Goal: Task Accomplishment & Management: Use online tool/utility

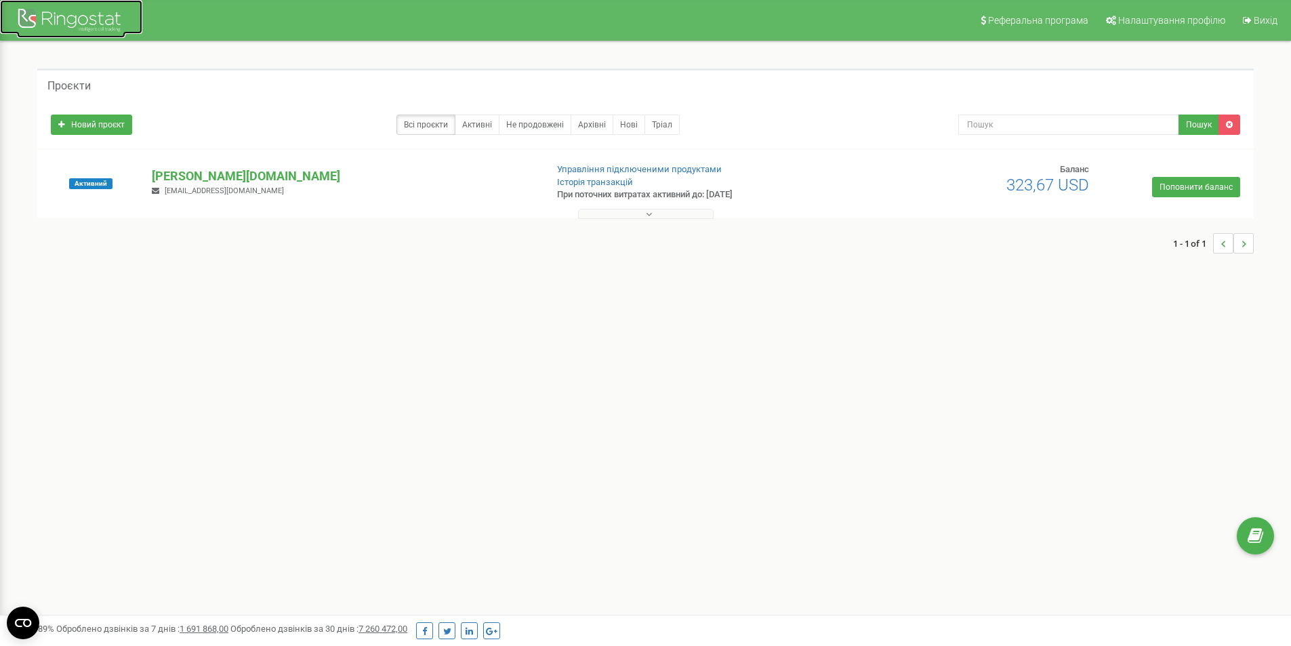
click at [89, 14] on div at bounding box center [71, 21] width 108 height 33
click at [192, 175] on p "[PERSON_NAME][DOMAIN_NAME]" at bounding box center [343, 176] width 383 height 18
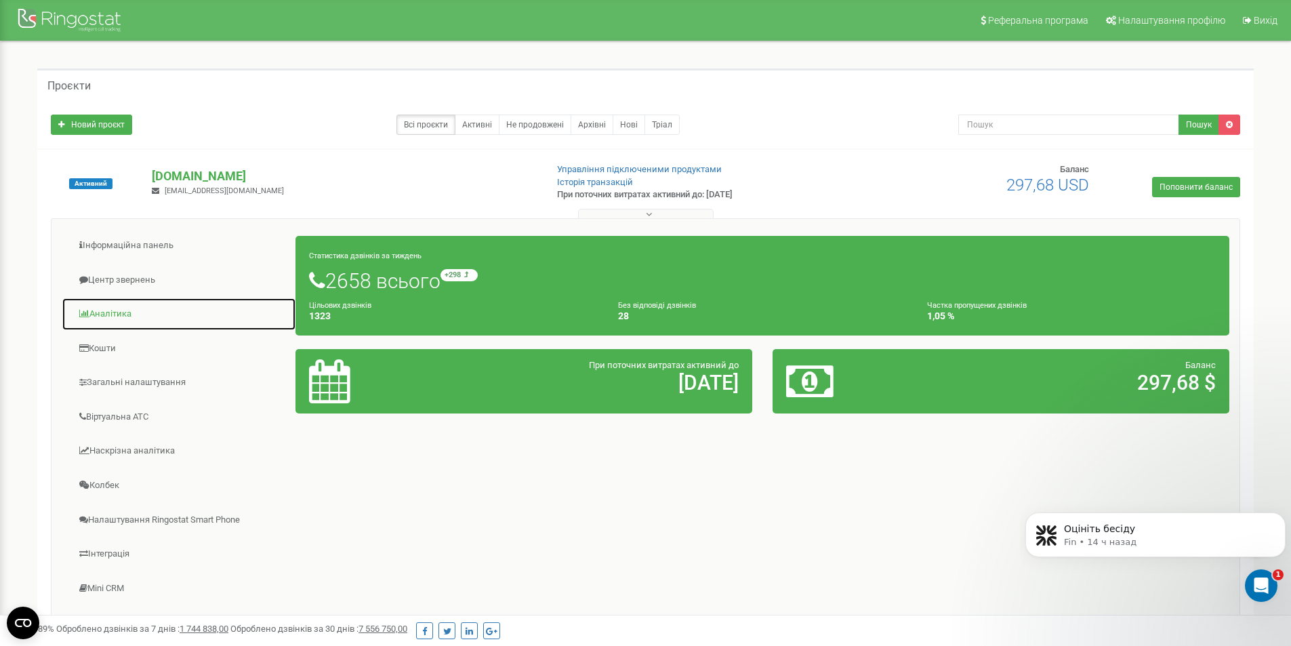
click at [123, 317] on link "Аналiтика" at bounding box center [179, 313] width 234 height 33
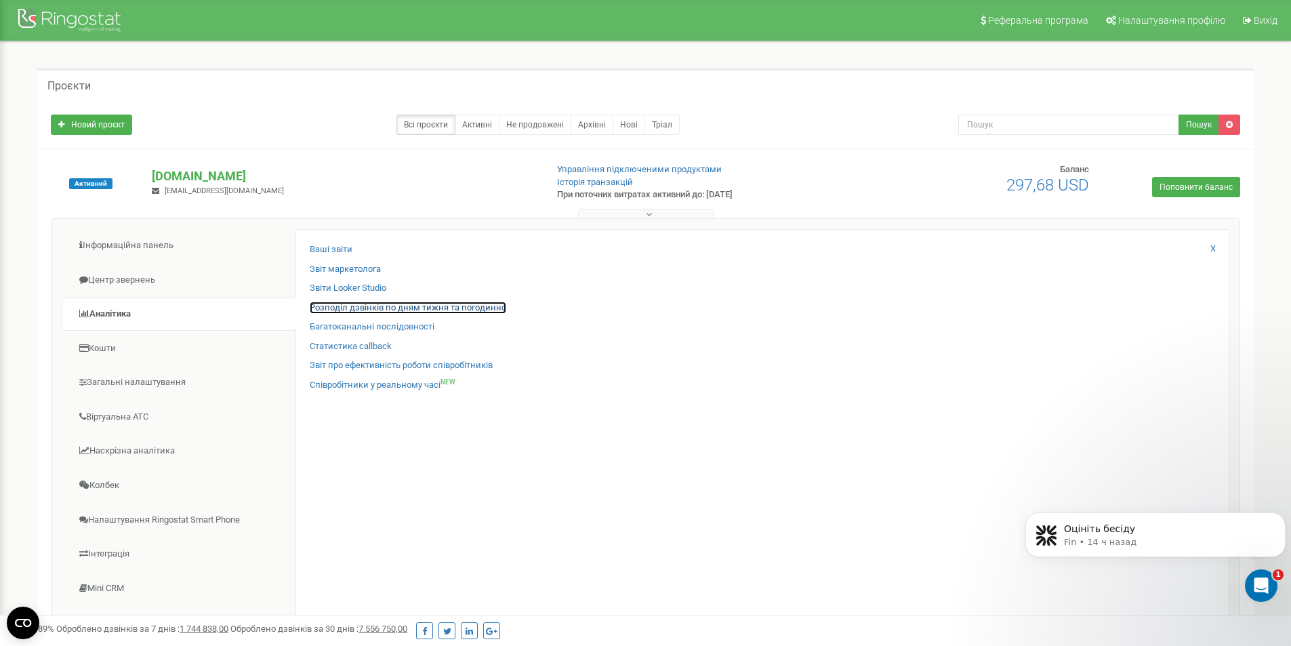
click at [365, 309] on link "Розподіл дзвінків по дням тижня та погодинно" at bounding box center [408, 308] width 197 height 13
click at [430, 306] on link "Розподіл дзвінків по дням тижня та погодинно" at bounding box center [408, 308] width 197 height 13
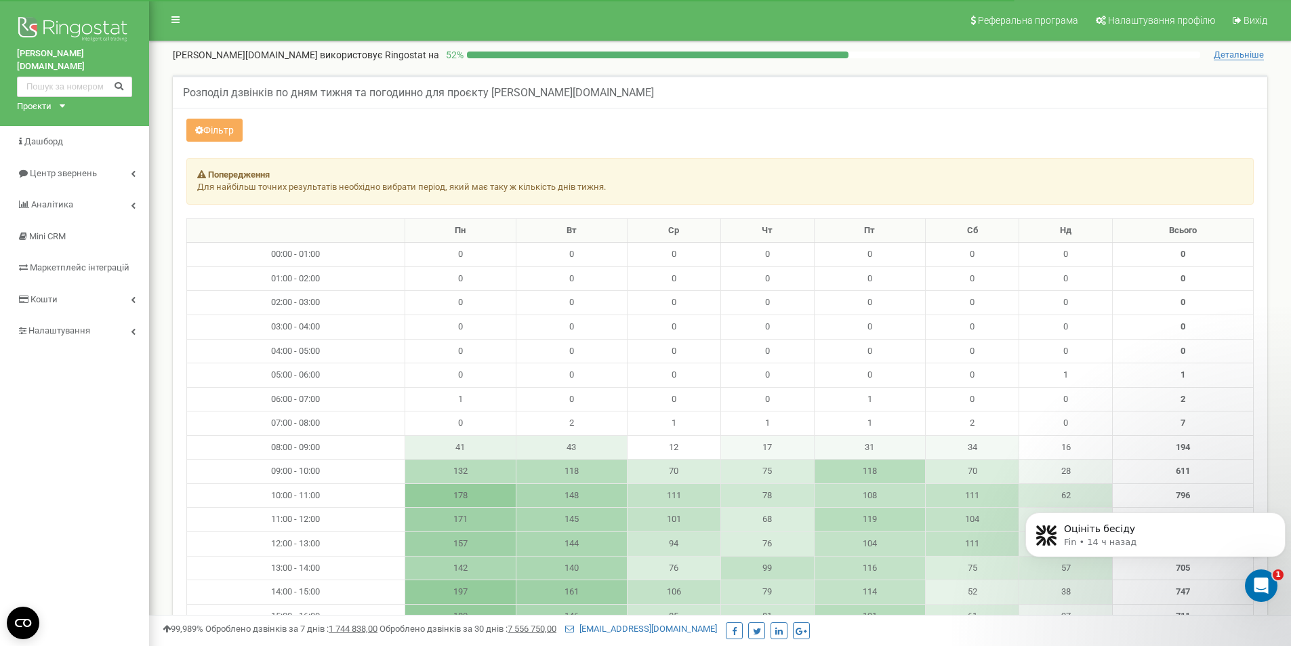
click at [223, 177] on strong "Попередження" at bounding box center [239, 174] width 62 height 10
click at [228, 128] on button "Фільтр" at bounding box center [214, 130] width 56 height 23
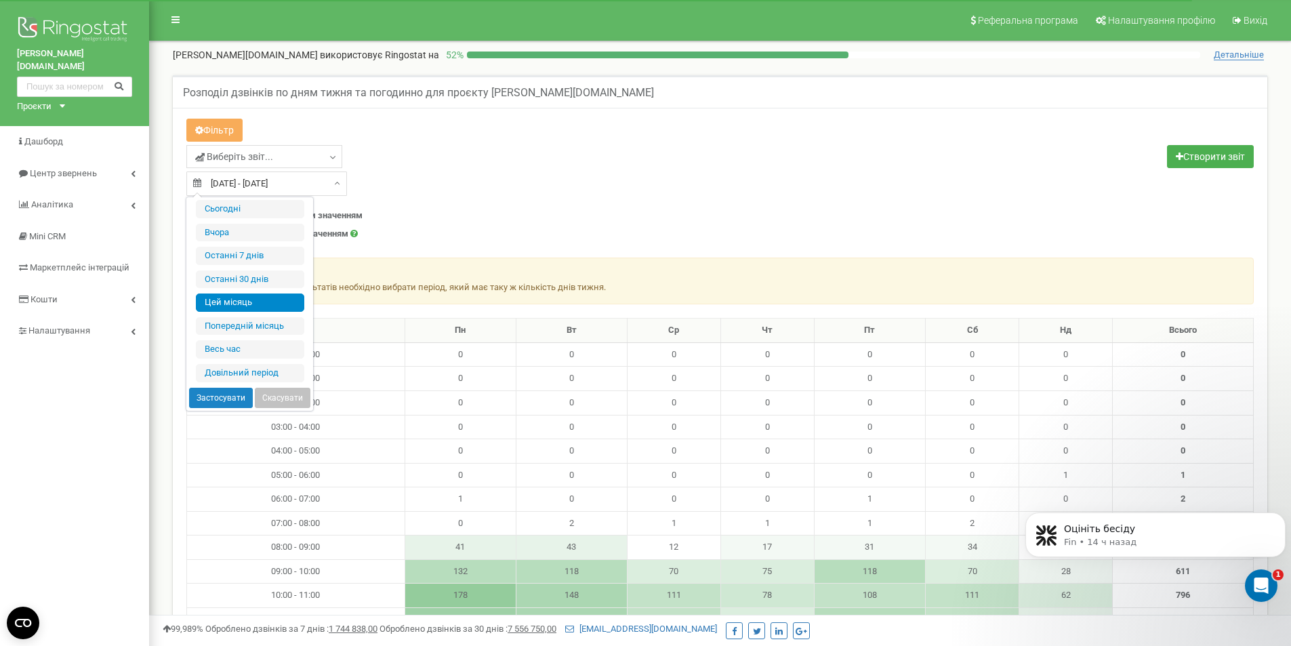
click at [236, 184] on input "01.08.2025 - 20.08.2025" at bounding box center [266, 183] width 161 height 24
click at [279, 284] on li "Останні 30 днів" at bounding box center [250, 279] width 108 height 18
type input "22.07.2025 - 20.08.2025"
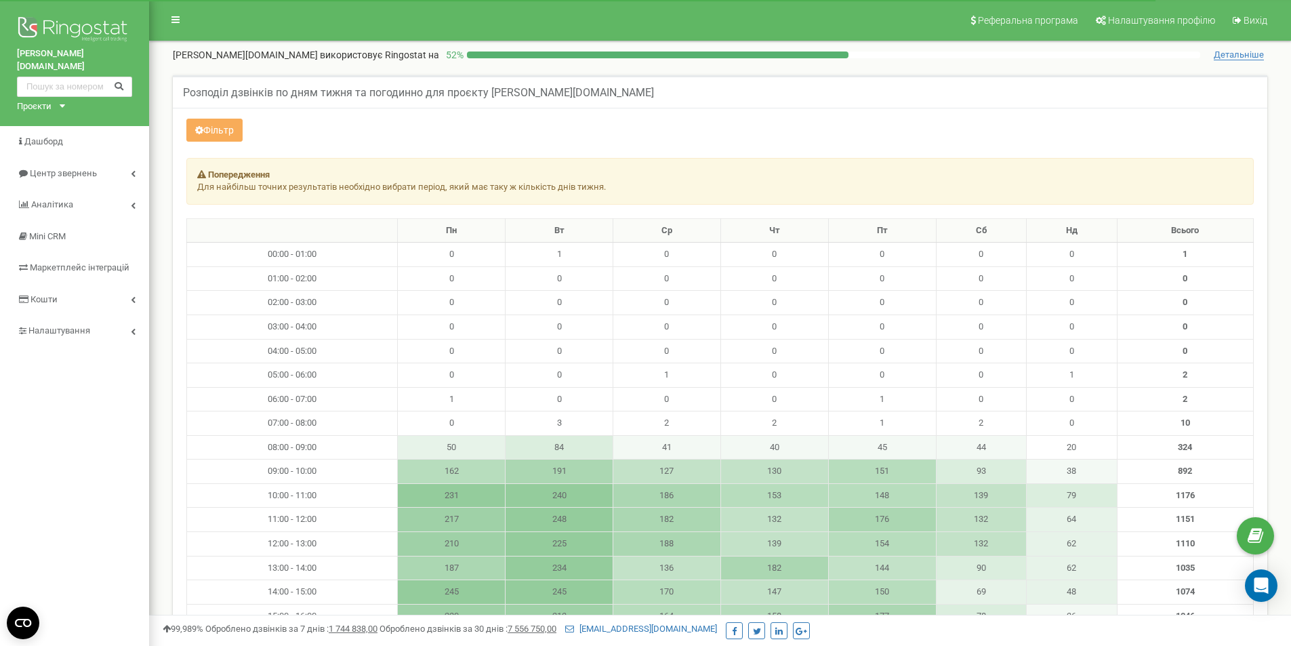
click at [235, 171] on strong "Попередження" at bounding box center [239, 174] width 62 height 10
click at [228, 182] on p "Для найбільш точних результатів необхідно вибрати період, який має таку ж кільк…" at bounding box center [720, 187] width 1046 height 13
click at [227, 183] on p "Для найбільш точних результатів необхідно вибрати період, який має таку ж кільк…" at bounding box center [720, 187] width 1046 height 13
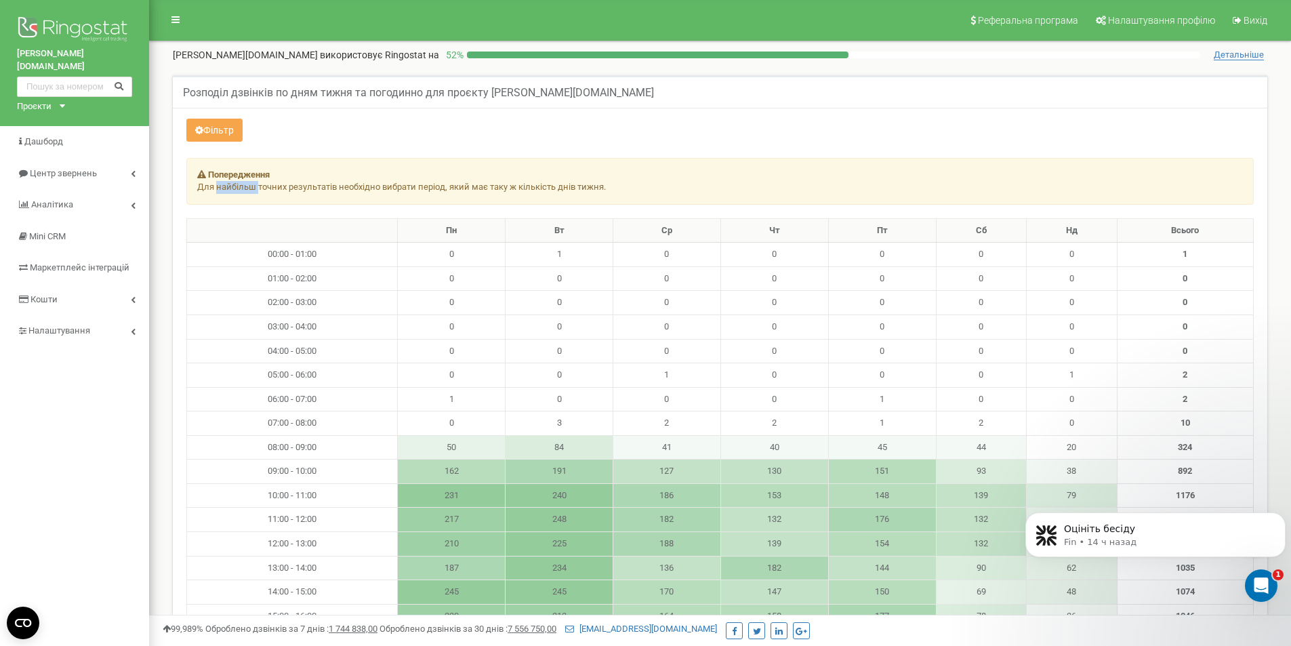
click at [228, 132] on button "Фільтр" at bounding box center [214, 130] width 56 height 23
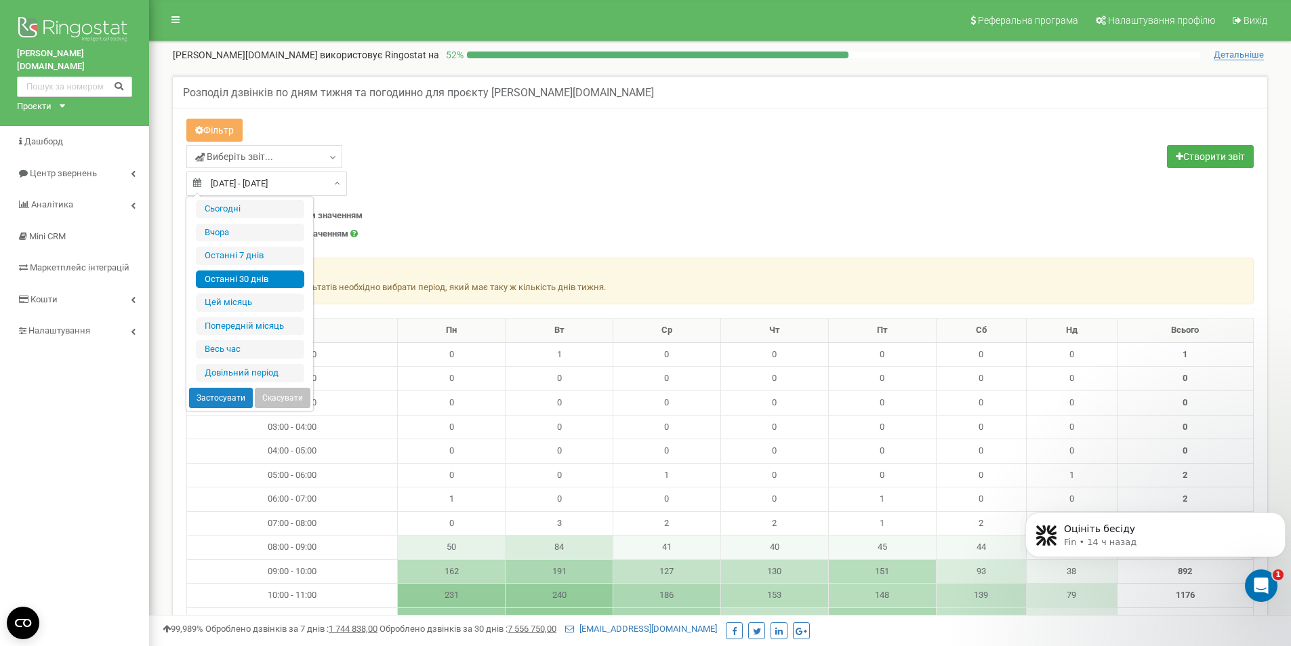
click at [239, 180] on input "22.07.2025 - 20.08.2025" at bounding box center [266, 183] width 161 height 24
drag, startPoint x: 239, startPoint y: 321, endPoint x: 241, endPoint y: 295, distance: 26.5
click at [241, 295] on ul "Сьогодні Вчора Останні 7 днів Останні 30 днів Цей місяць Попередній місяць Весь…" at bounding box center [250, 291] width 108 height 182
click at [242, 302] on li "Цей місяць" at bounding box center [250, 302] width 108 height 18
type input "01.08.2025 - 20.08.2025"
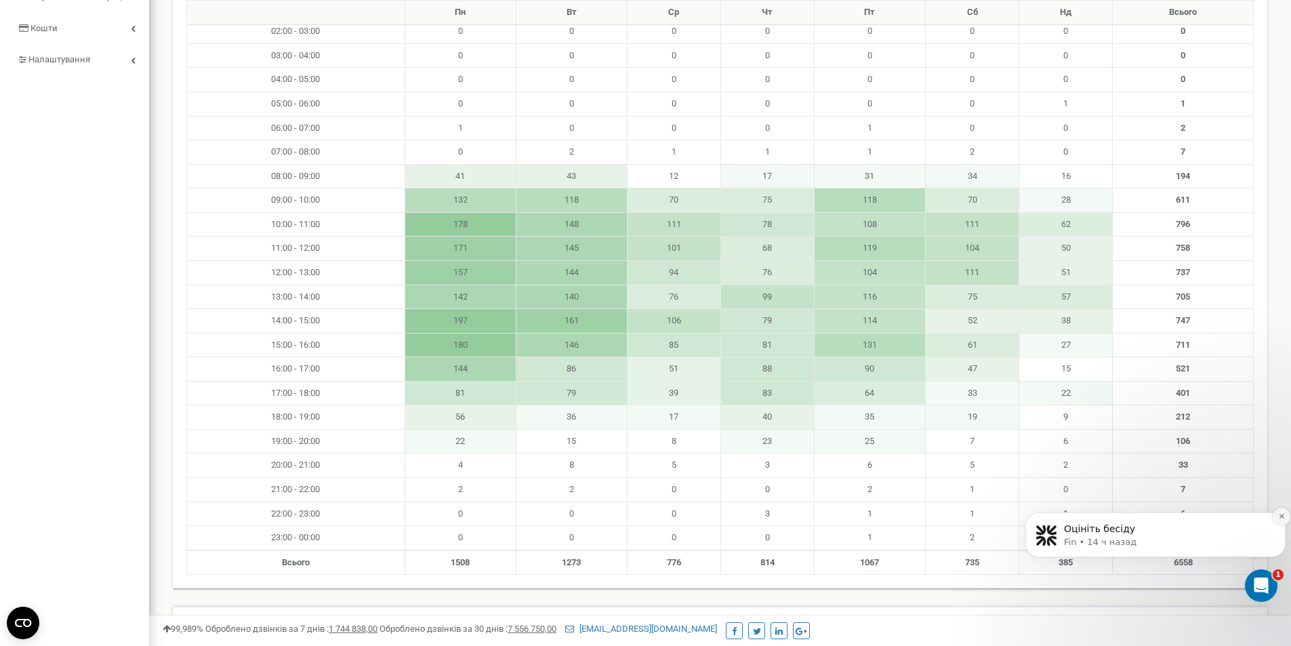
click at [1278, 514] on icon "Dismiss notification" at bounding box center [1281, 515] width 7 height 7
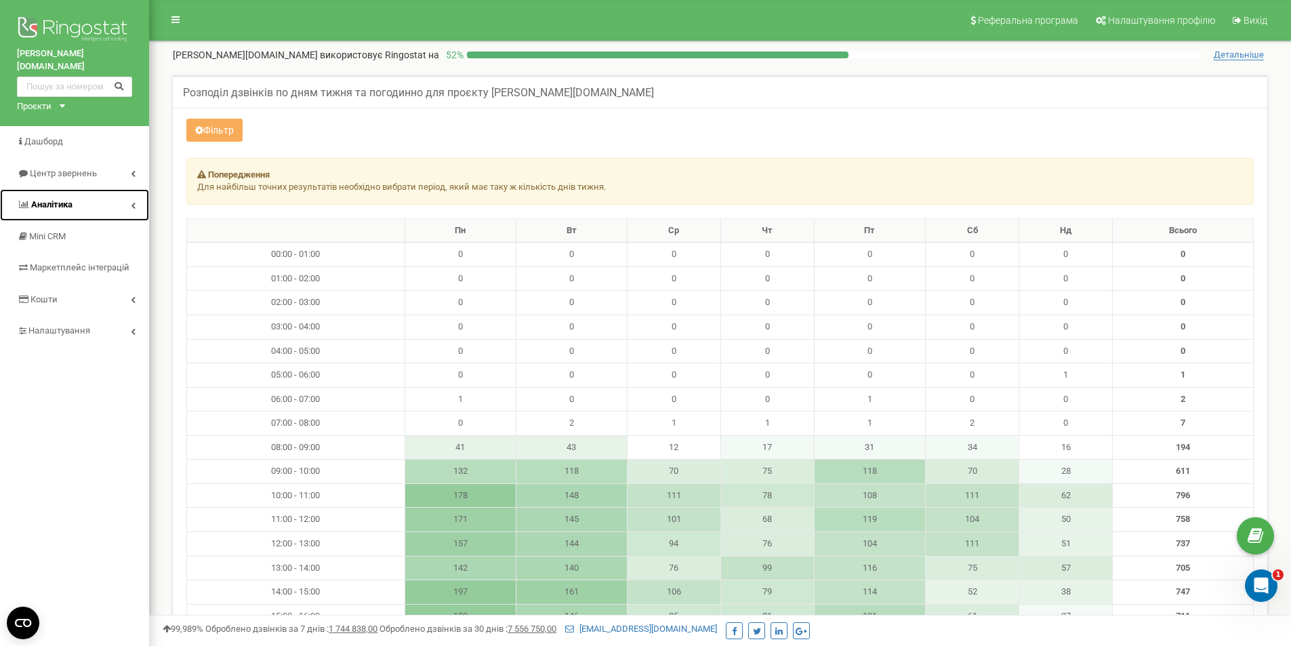
click at [109, 194] on link "Аналiтика" at bounding box center [74, 205] width 149 height 32
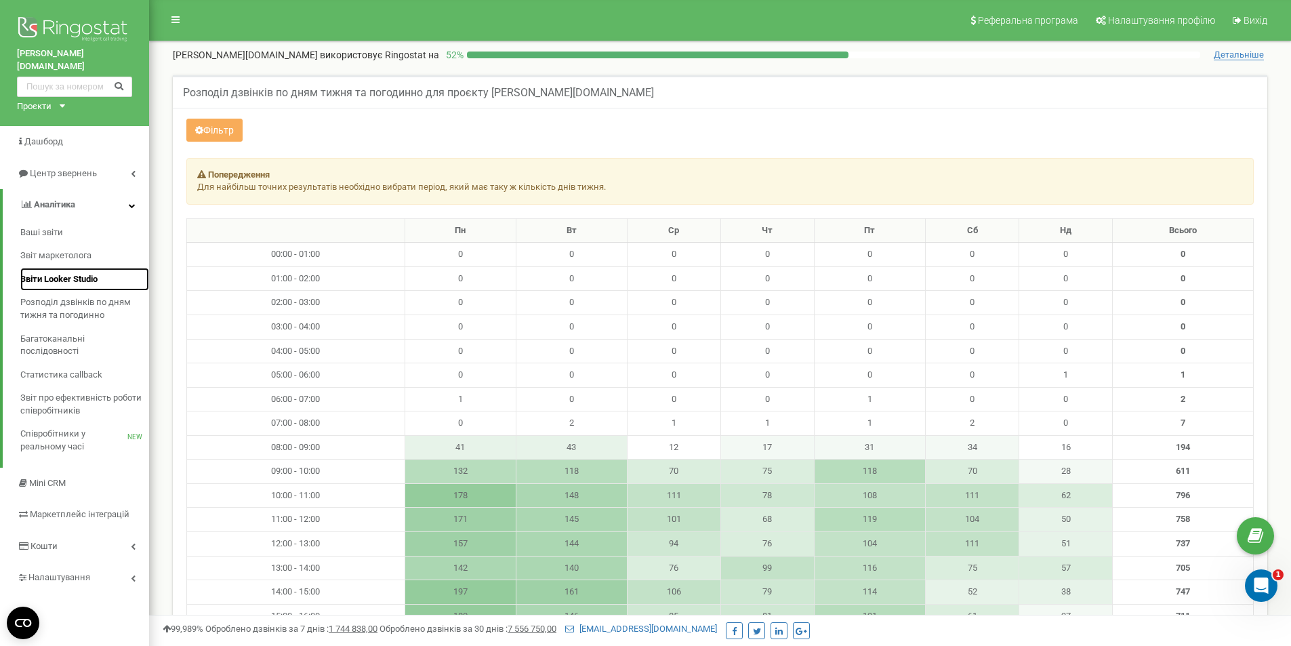
click at [73, 273] on span "Звіти Looker Studio" at bounding box center [58, 279] width 77 height 13
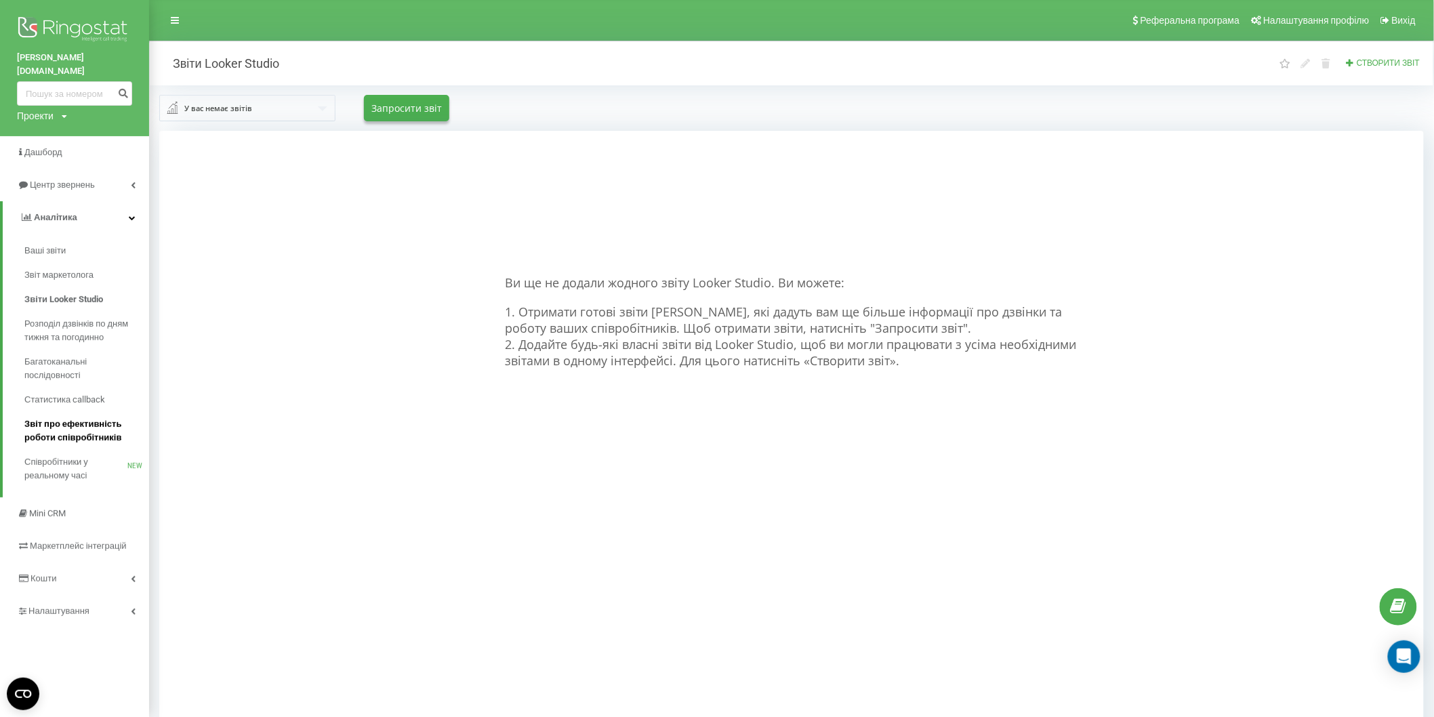
click at [96, 420] on span "Звіт про ефективність роботи співробітників" at bounding box center [83, 430] width 118 height 27
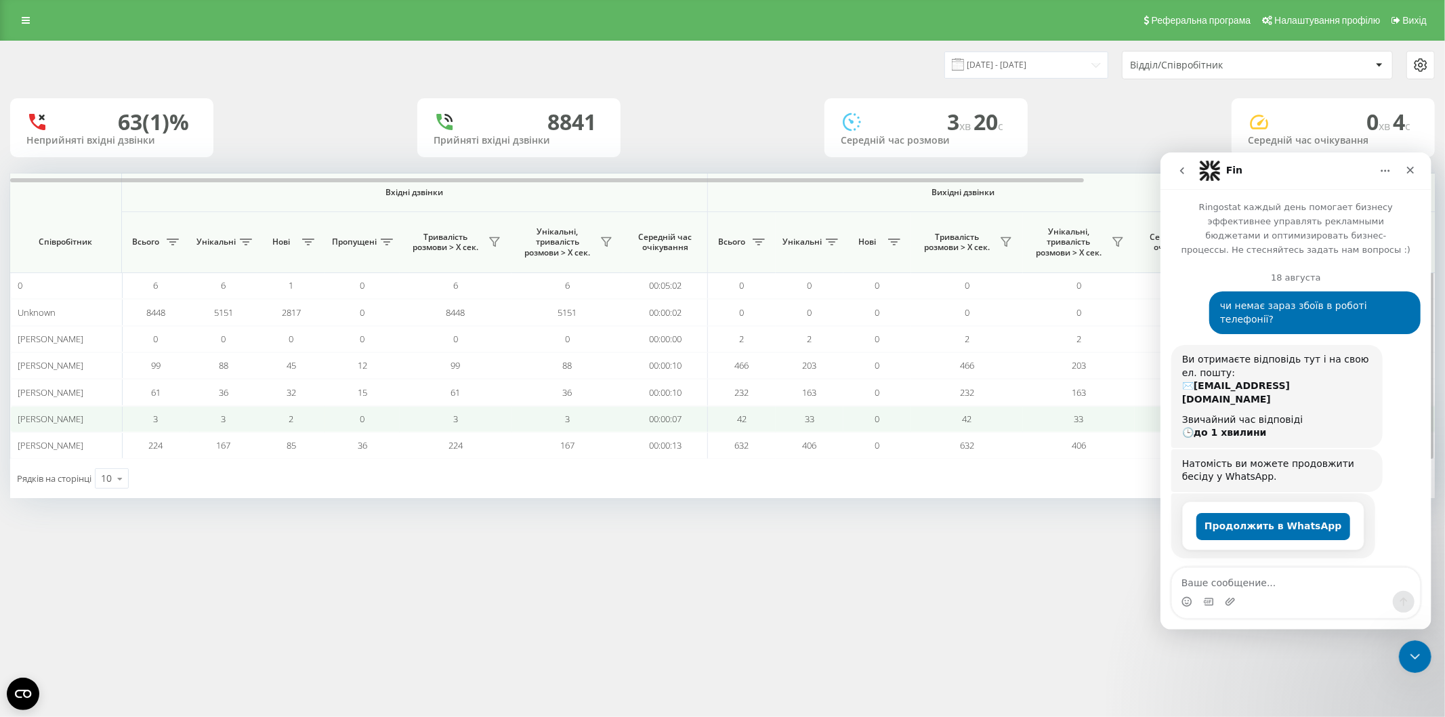
scroll to position [761, 0]
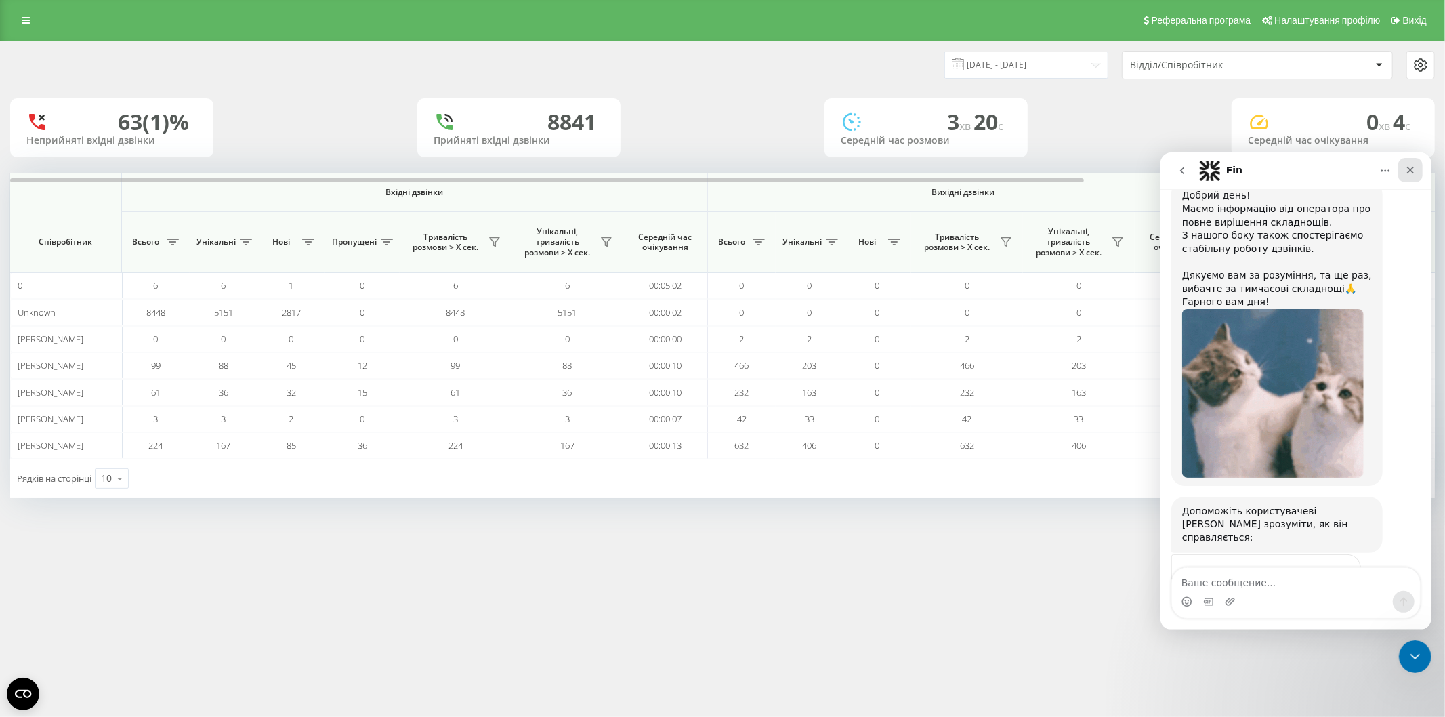
click at [1413, 171] on icon "Закрыть" at bounding box center [1410, 169] width 7 height 7
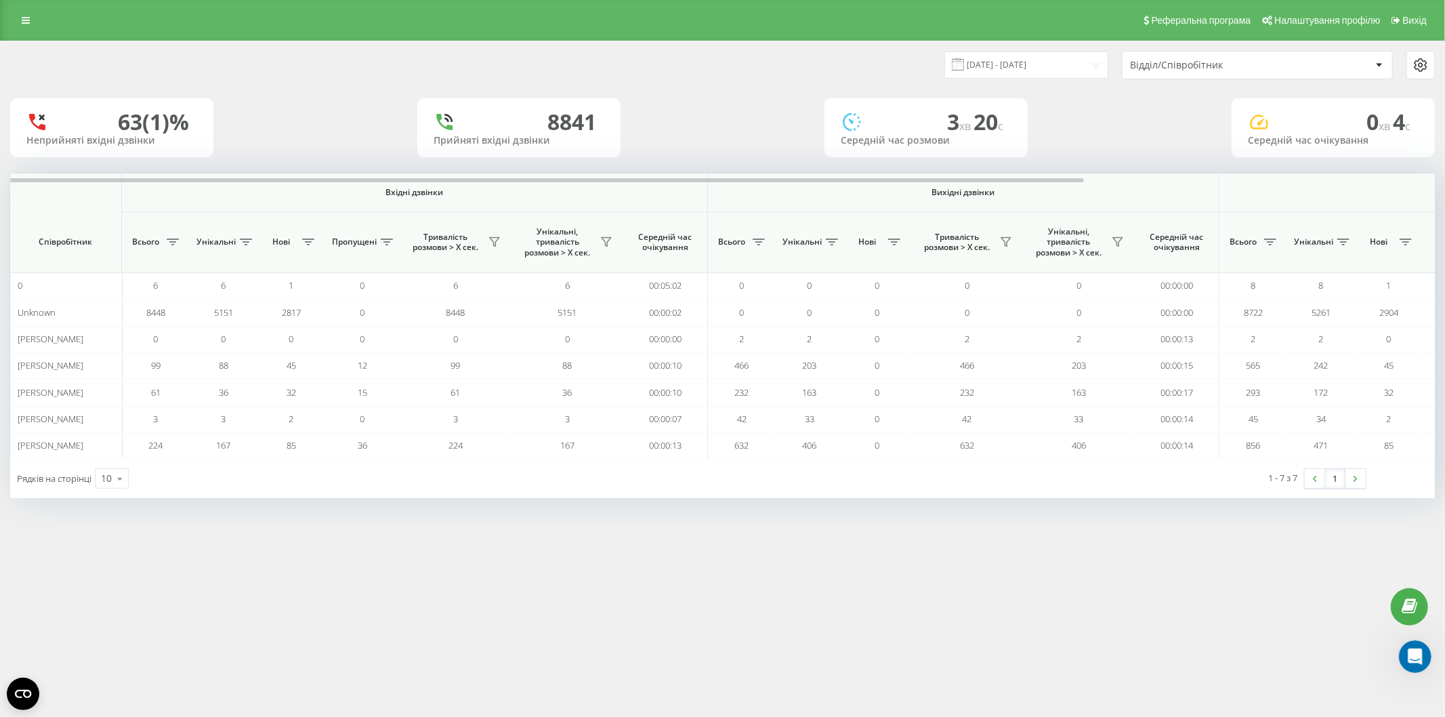
click at [1236, 70] on div "Відділ/Співробітник" at bounding box center [1211, 66] width 162 height 12
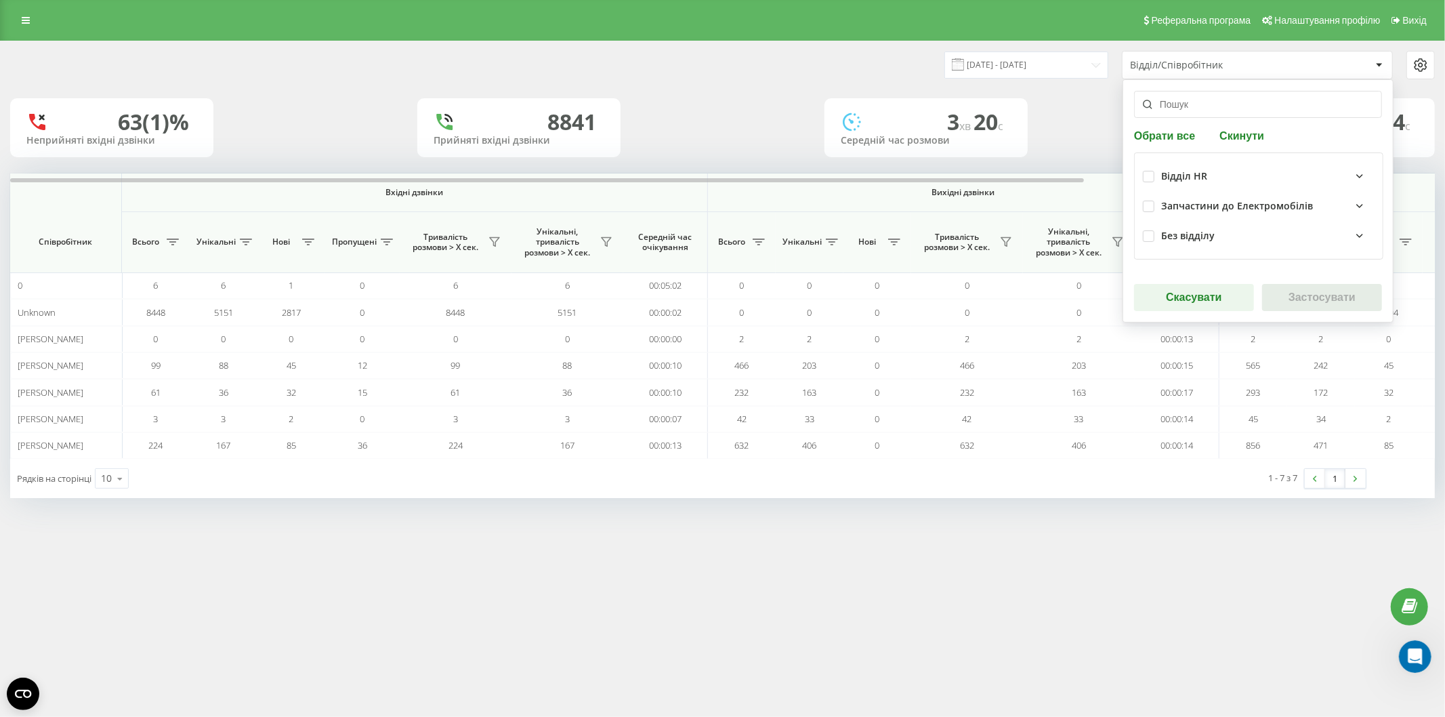
click at [1150, 214] on div "Запчастини до Електромобілів" at bounding box center [1259, 206] width 232 height 30
click at [1150, 201] on label at bounding box center [1149, 201] width 12 height 0
checkbox input "true"
click at [1296, 293] on button "Застосувати" at bounding box center [1322, 297] width 120 height 27
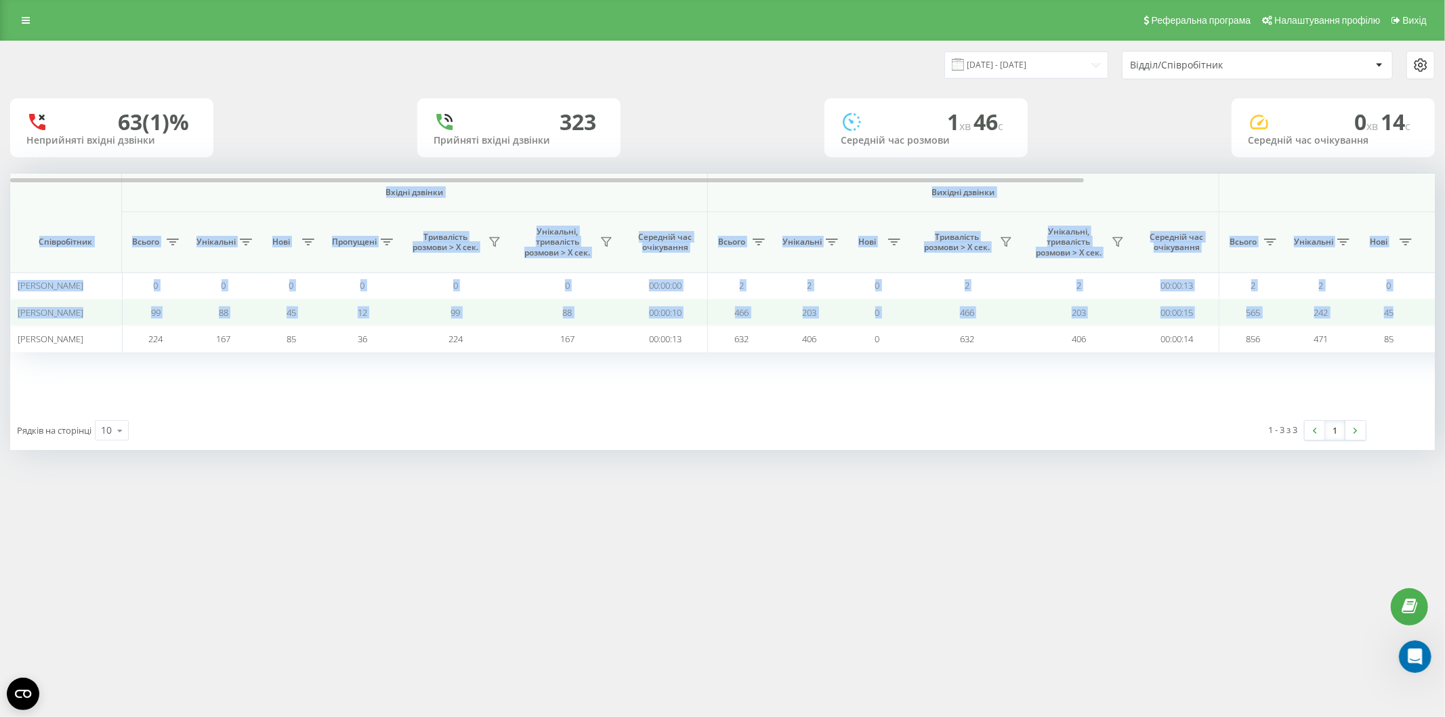
drag, startPoint x: 47, startPoint y: 190, endPoint x: 1420, endPoint y: 323, distance: 1379.4
click at [1420, 323] on div "Вхідні дзвінки Вихідні дзвінки Всі дзвінки Співробітник Всього Унікальні Нові П…" at bounding box center [722, 291] width 1425 height 237
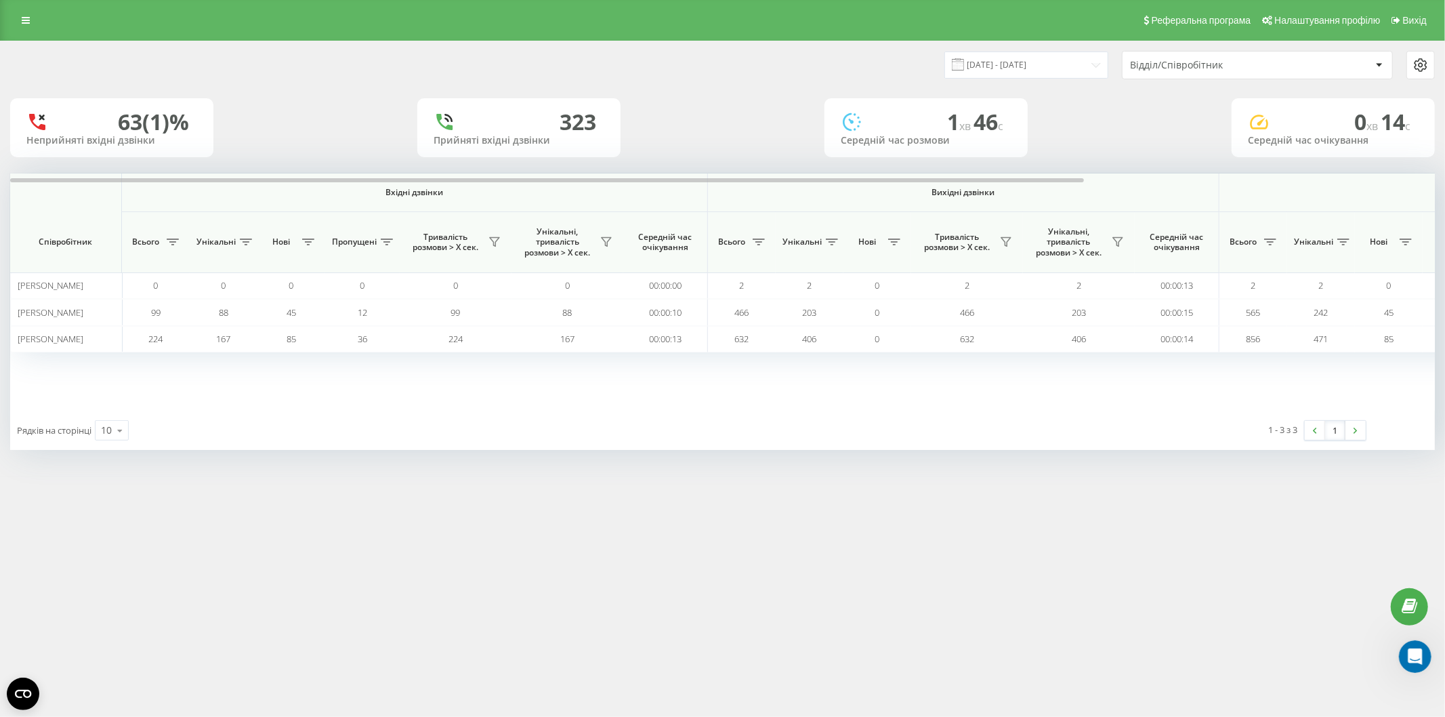
click at [1378, 375] on div "Вхідні дзвінки Вихідні дзвінки Всі дзвінки Співробітник Всього Унікальні Нові П…" at bounding box center [722, 291] width 1425 height 237
click at [1420, 62] on icon at bounding box center [1421, 65] width 16 height 16
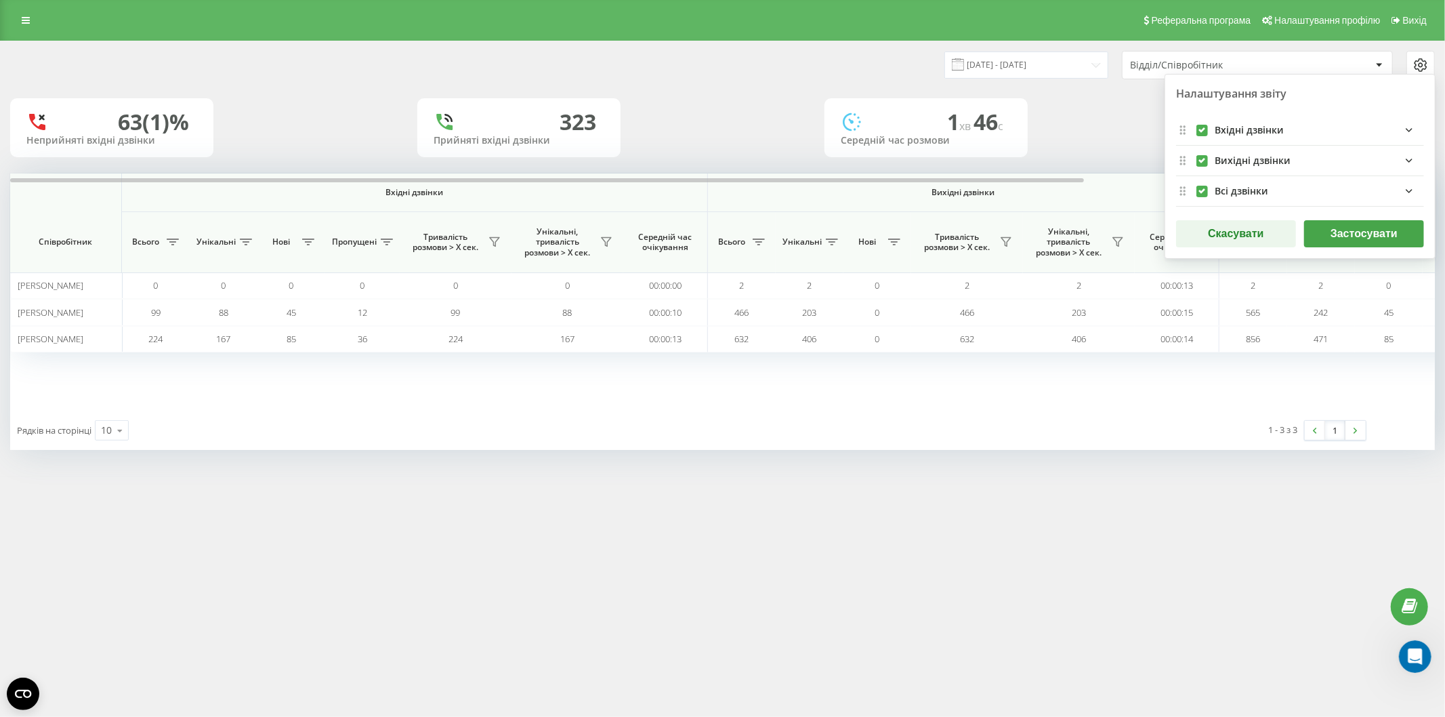
click at [1420, 62] on icon at bounding box center [1421, 65] width 16 height 16
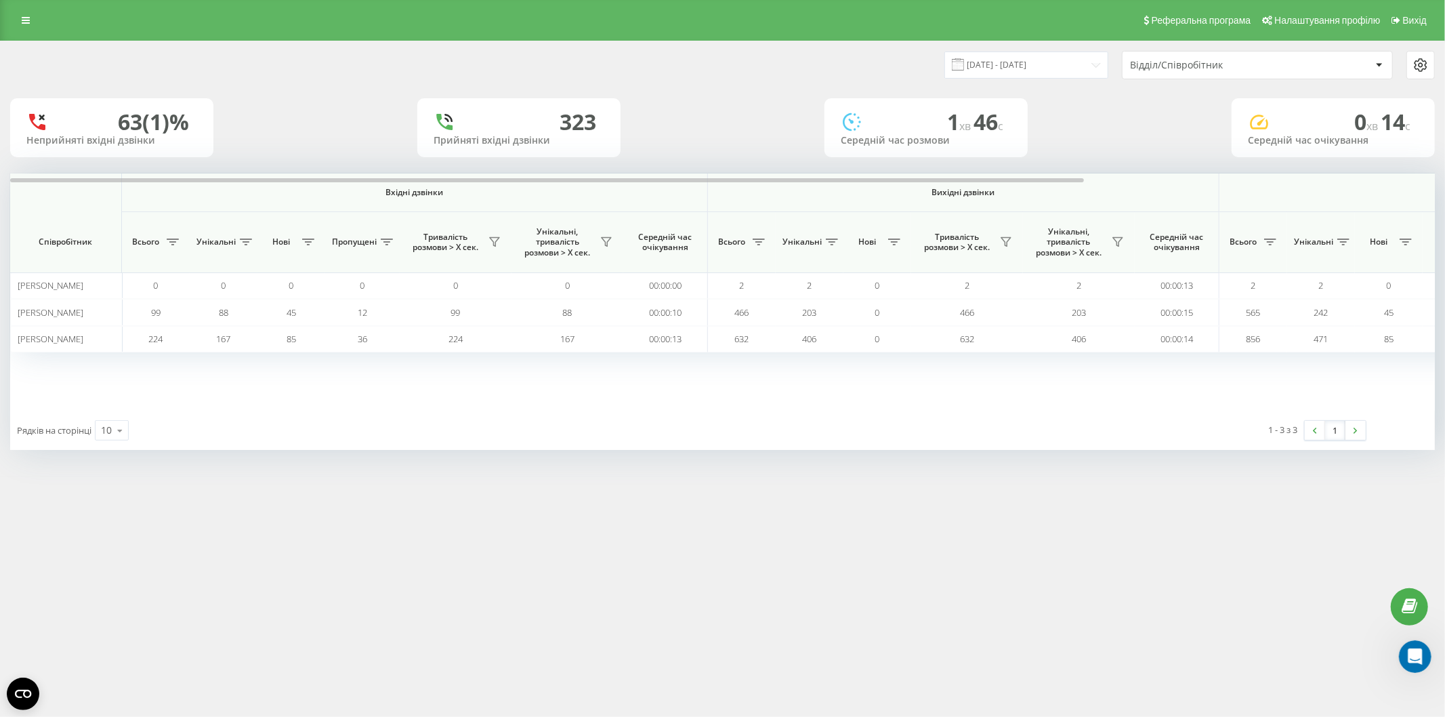
drag, startPoint x: 1378, startPoint y: 367, endPoint x: 1386, endPoint y: 381, distance: 16.2
click at [1386, 381] on div "Вхідні дзвінки Вихідні дзвінки Всі дзвінки Співробітник Всього Унікальні Нові П…" at bounding box center [722, 291] width 1425 height 237
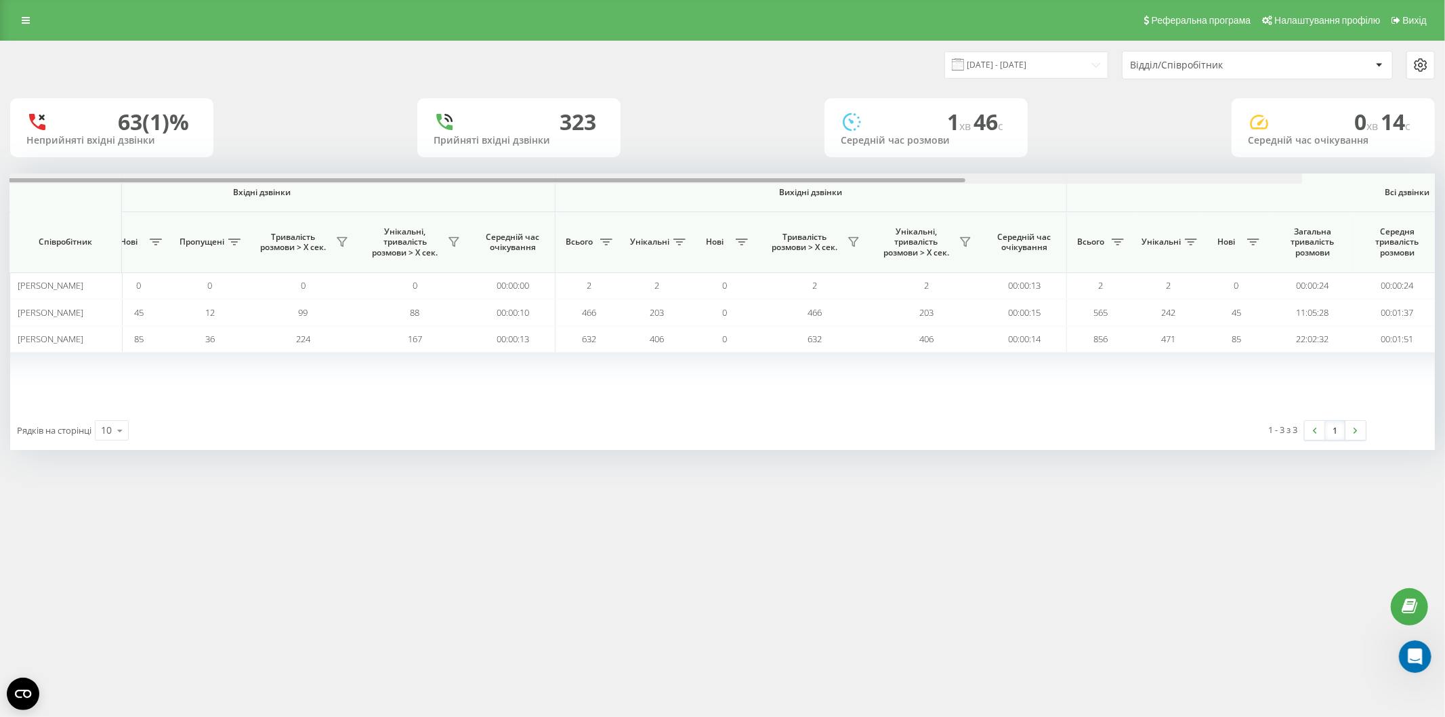
scroll to position [0, 0]
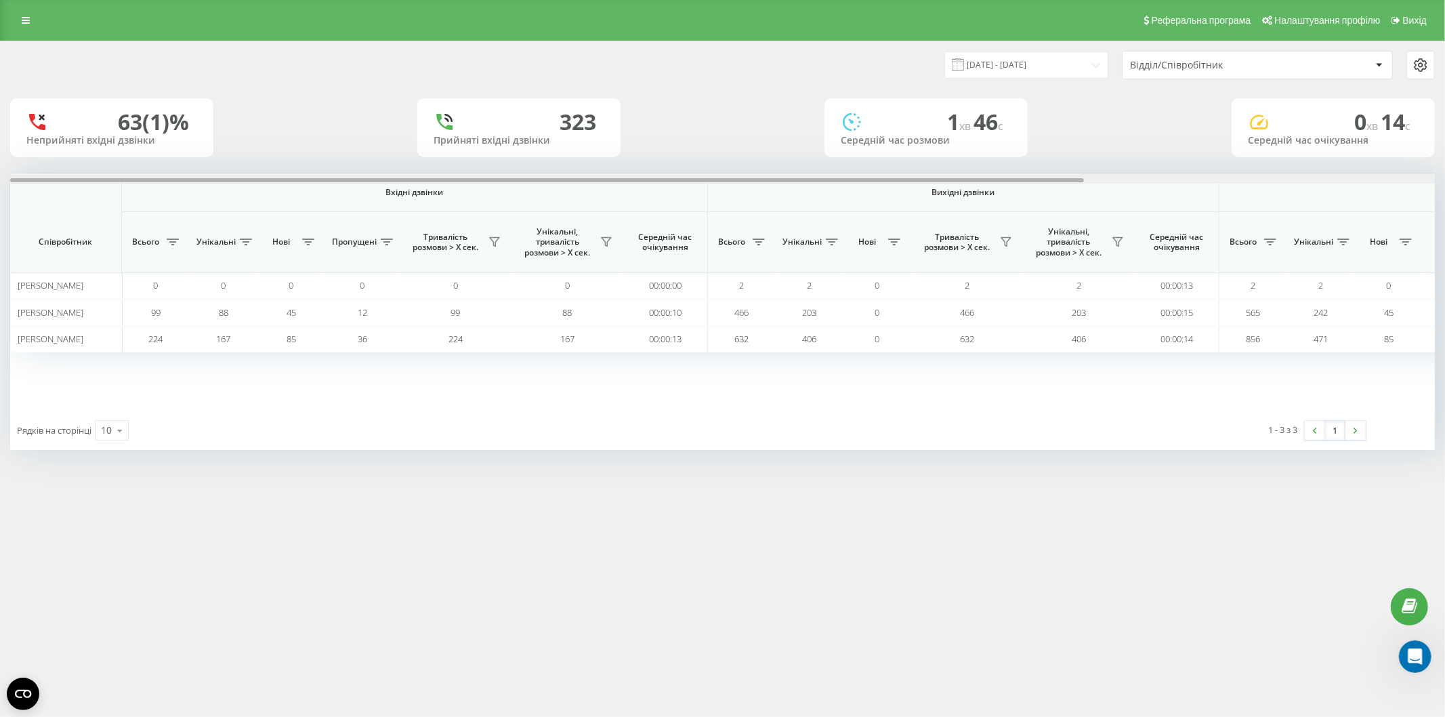
drag, startPoint x: 1065, startPoint y: 180, endPoint x: 422, endPoint y: 147, distance: 643.3
click at [422, 147] on div "[DATE] - [DATE] Відділ/Співробітник 63 (1)% Неприйняті вхідні дзвінки [GEOGRAPH…" at bounding box center [722, 245] width 1425 height 409
click at [983, 64] on input "[DATE] - [DATE]" at bounding box center [1027, 65] width 164 height 26
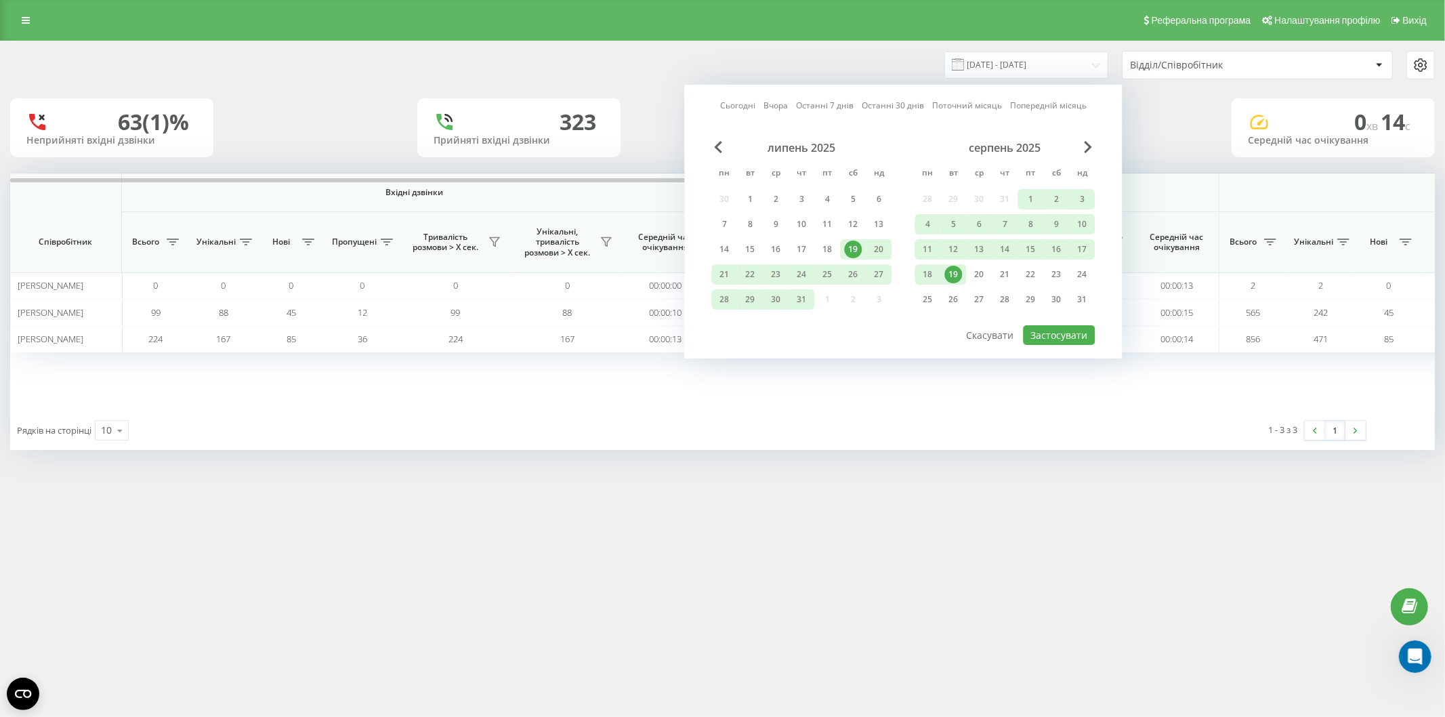
click at [985, 104] on link "Поточний місяць" at bounding box center [967, 106] width 70 height 13
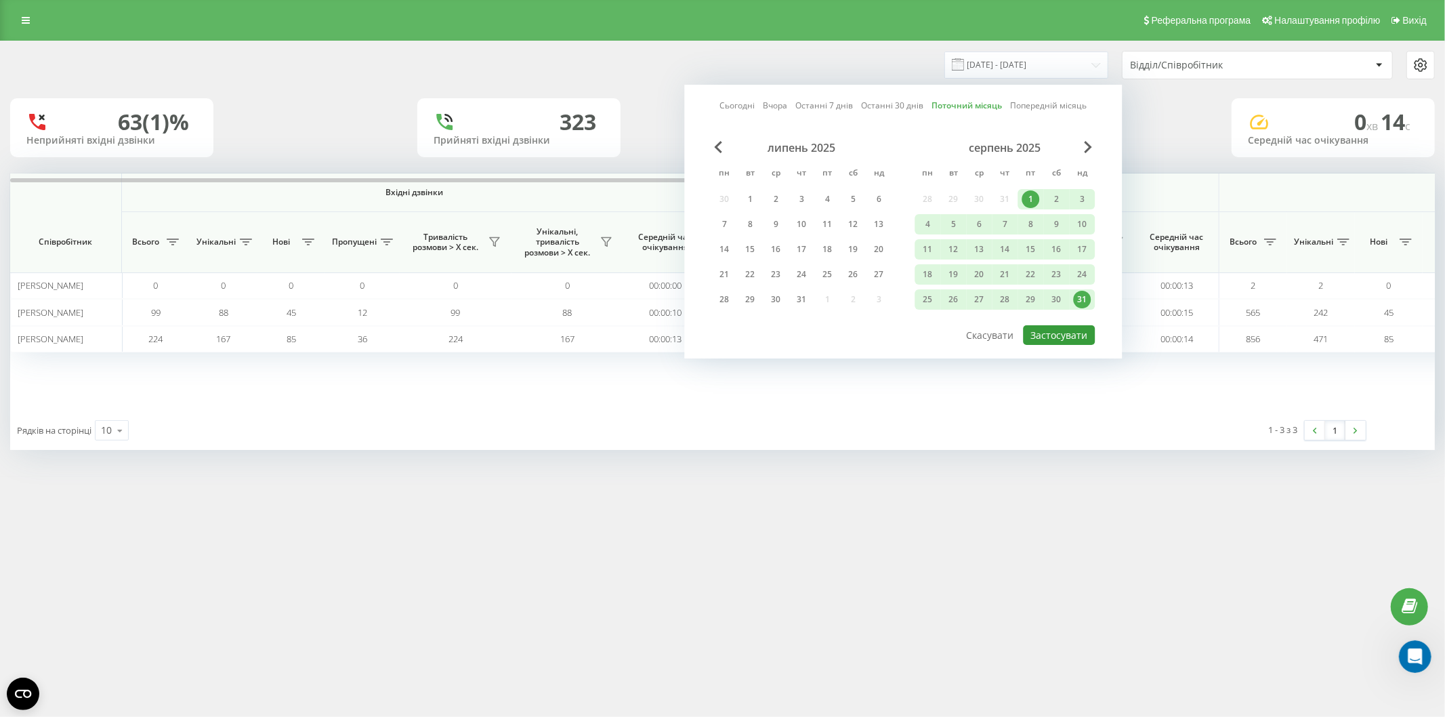
click at [1065, 330] on button "Застосувати" at bounding box center [1059, 335] width 72 height 20
type input "[DATE] - [DATE]"
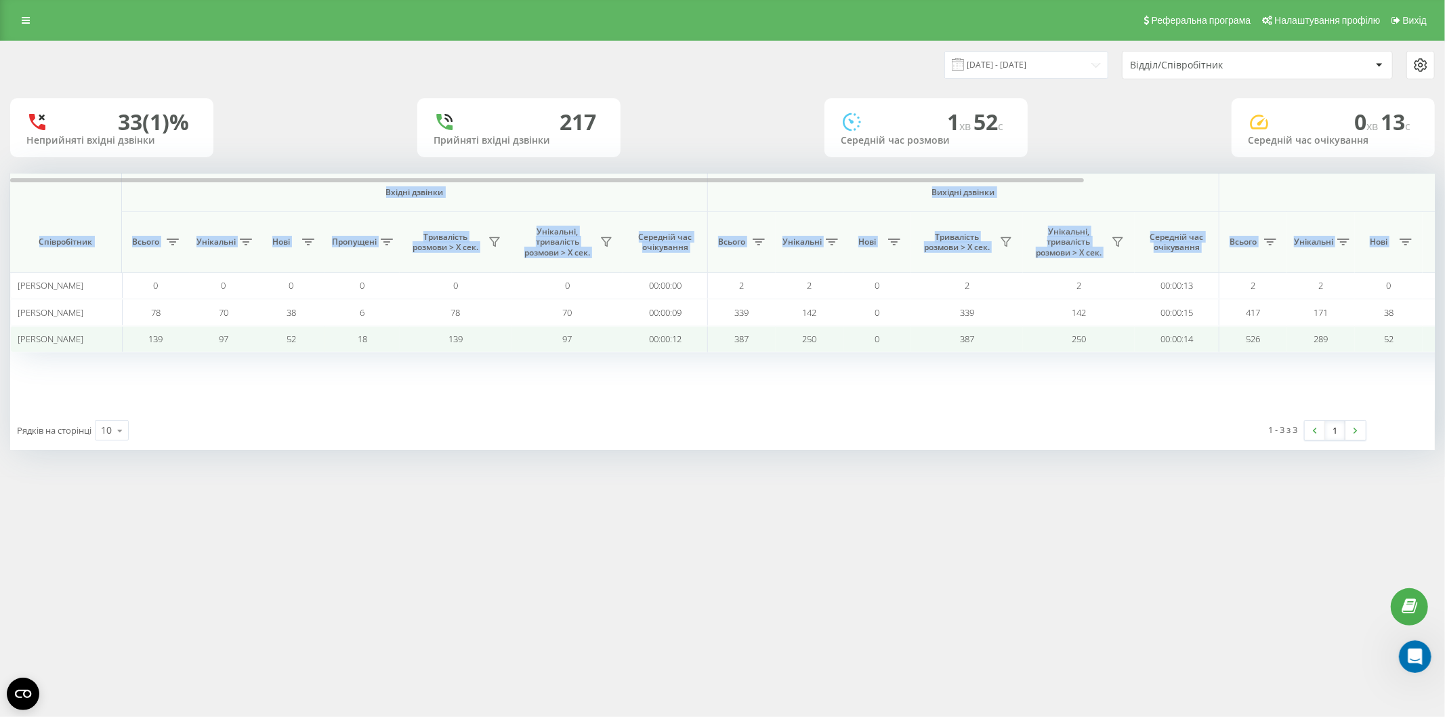
drag, startPoint x: 28, startPoint y: 197, endPoint x: 1399, endPoint y: 350, distance: 1378.8
click at [1442, 359] on div "[DATE] - [DATE] Відділ/Співробітник 33 (1)% Неприйняті вхідні дзвінки [GEOGRAPH…" at bounding box center [722, 259] width 1445 height 436
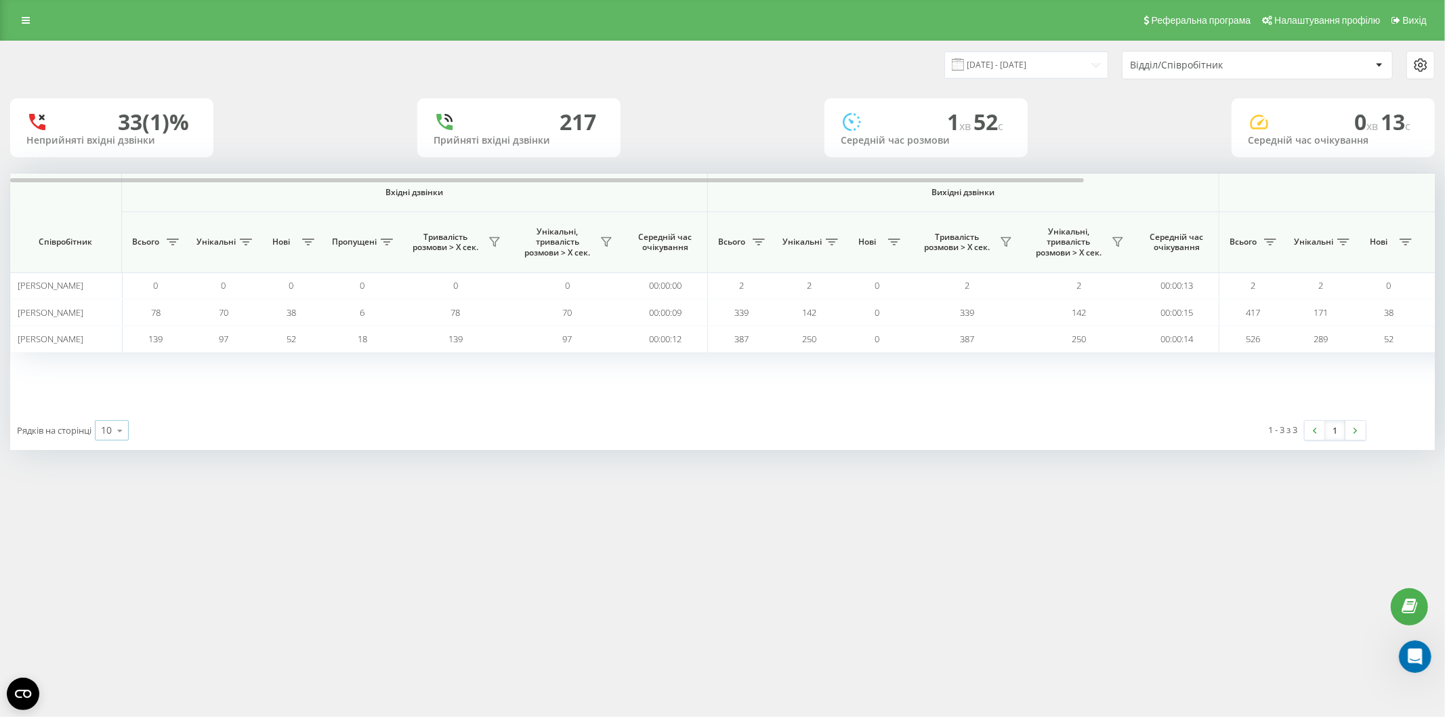
click at [117, 430] on icon at bounding box center [120, 430] width 20 height 26
click at [117, 415] on span "100" at bounding box center [109, 411] width 16 height 13
click at [120, 425] on icon at bounding box center [120, 430] width 20 height 26
click at [117, 360] on div "10" at bounding box center [112, 352] width 33 height 20
click at [1351, 429] on link at bounding box center [1356, 430] width 20 height 19
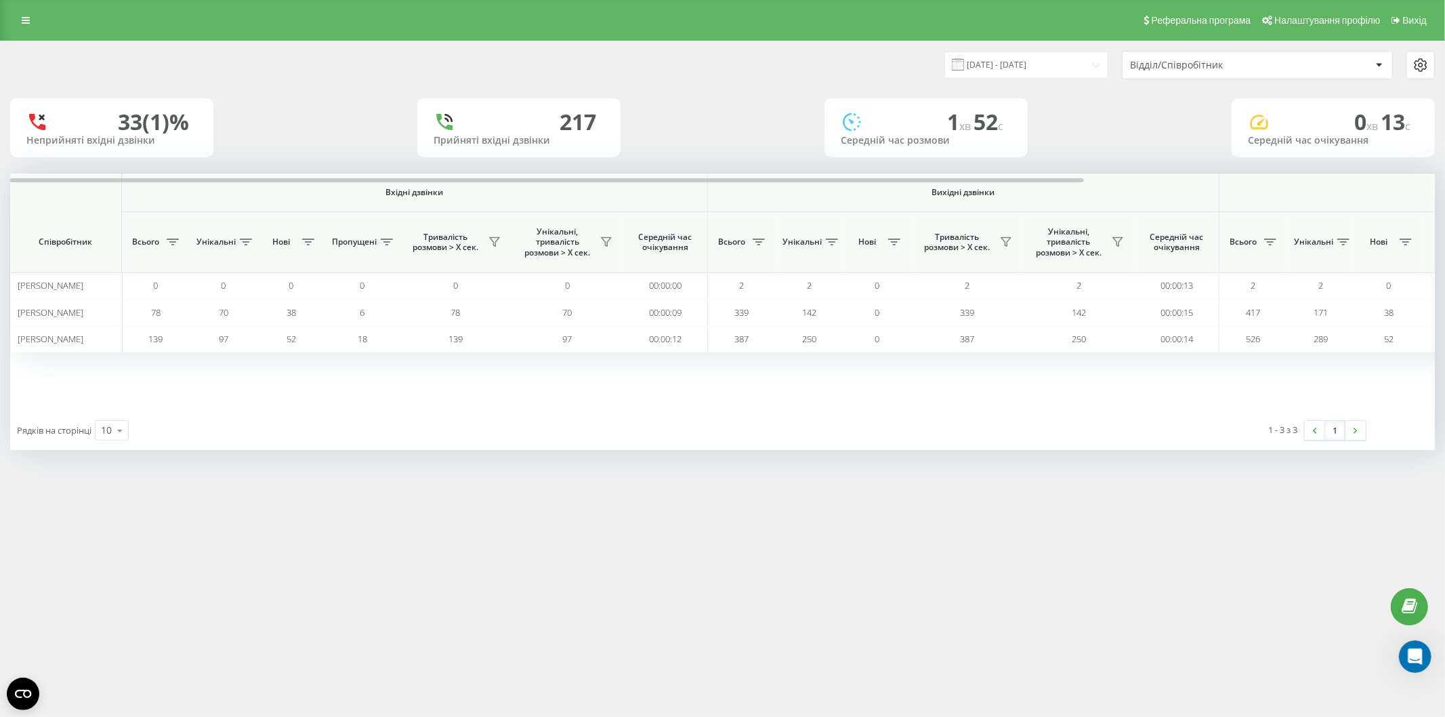
click at [1288, 432] on div "1 - 3 з 3" at bounding box center [1283, 430] width 29 height 14
click at [1290, 432] on div "1 - 3 з 3" at bounding box center [1283, 430] width 29 height 14
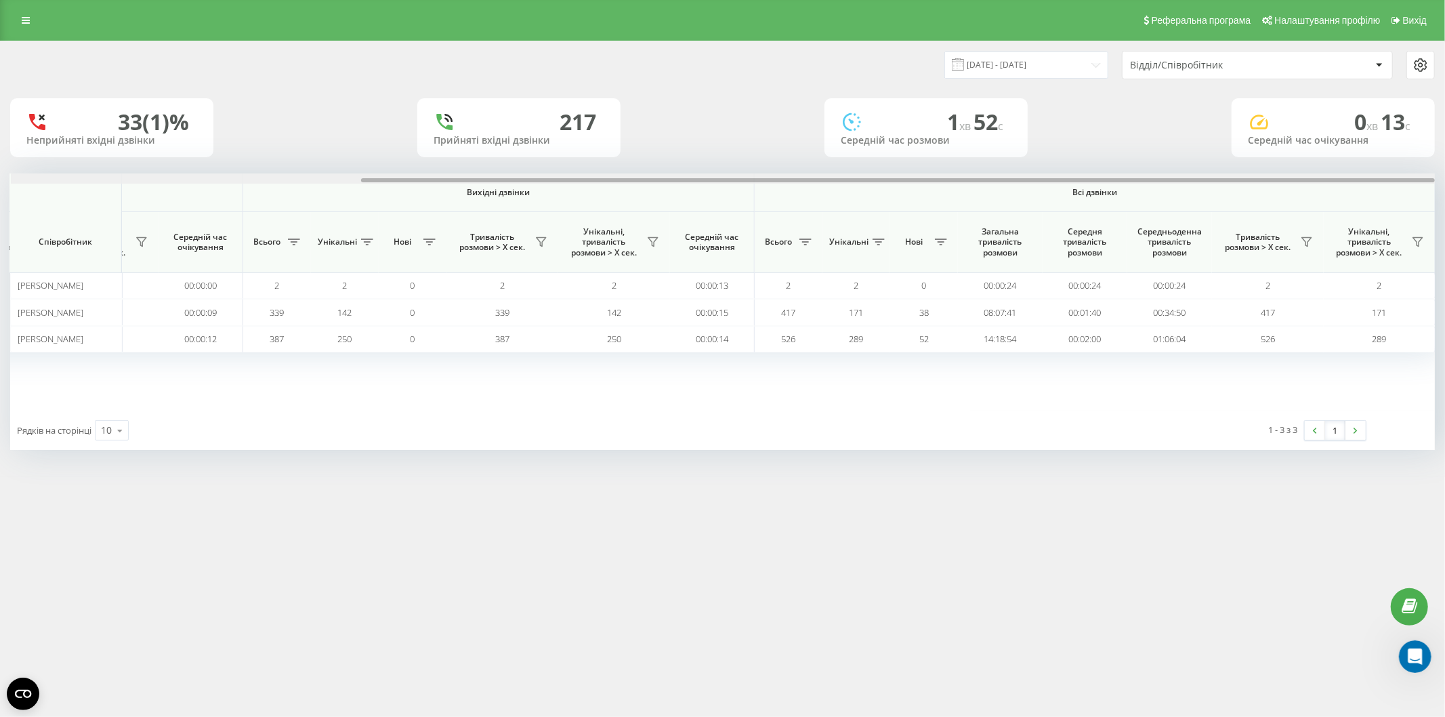
click at [1024, 177] on div at bounding box center [723, 178] width 1425 height 10
drag, startPoint x: 1021, startPoint y: 180, endPoint x: 1277, endPoint y: 193, distance: 257.2
click at [1275, 193] on div "Вхідні дзвінки Вихідні дзвінки Всі дзвінки Співробітник Всього Унікальні Нові П…" at bounding box center [722, 291] width 1425 height 237
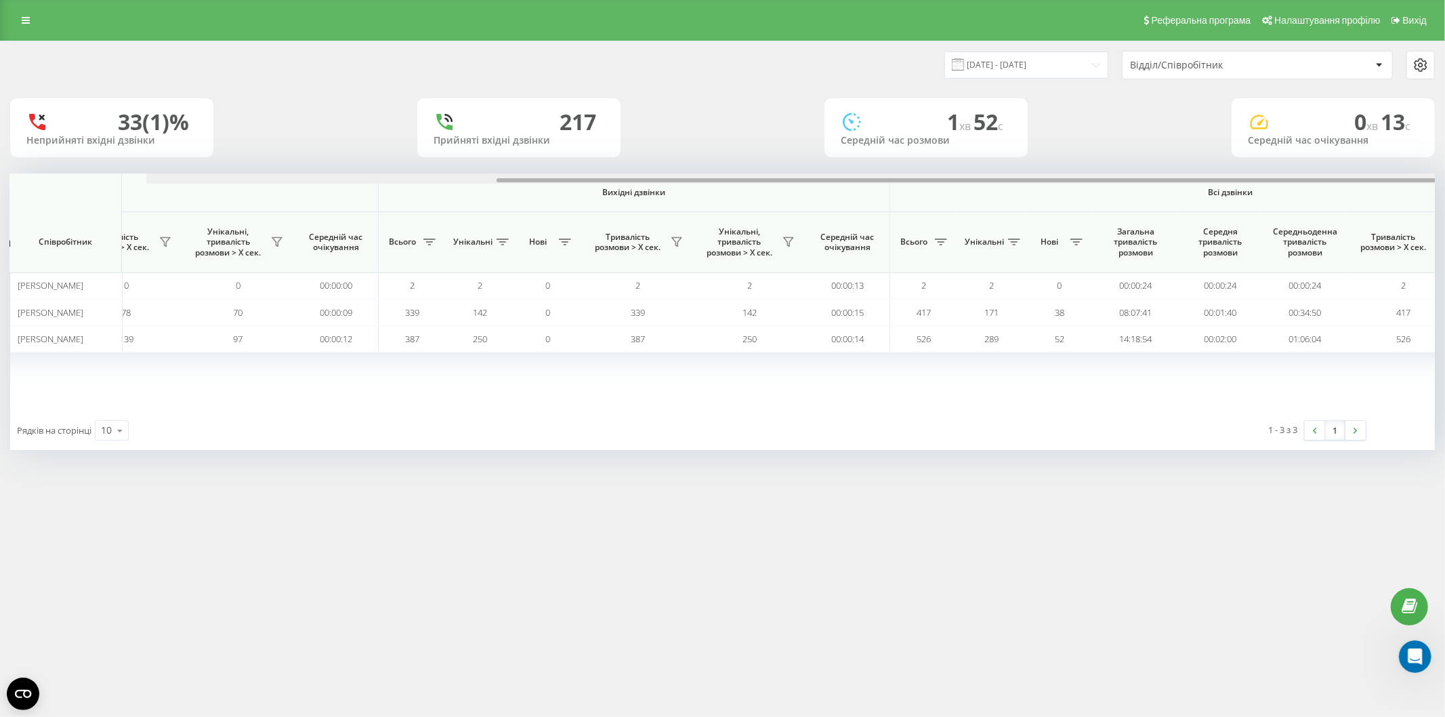
scroll to position [0, 0]
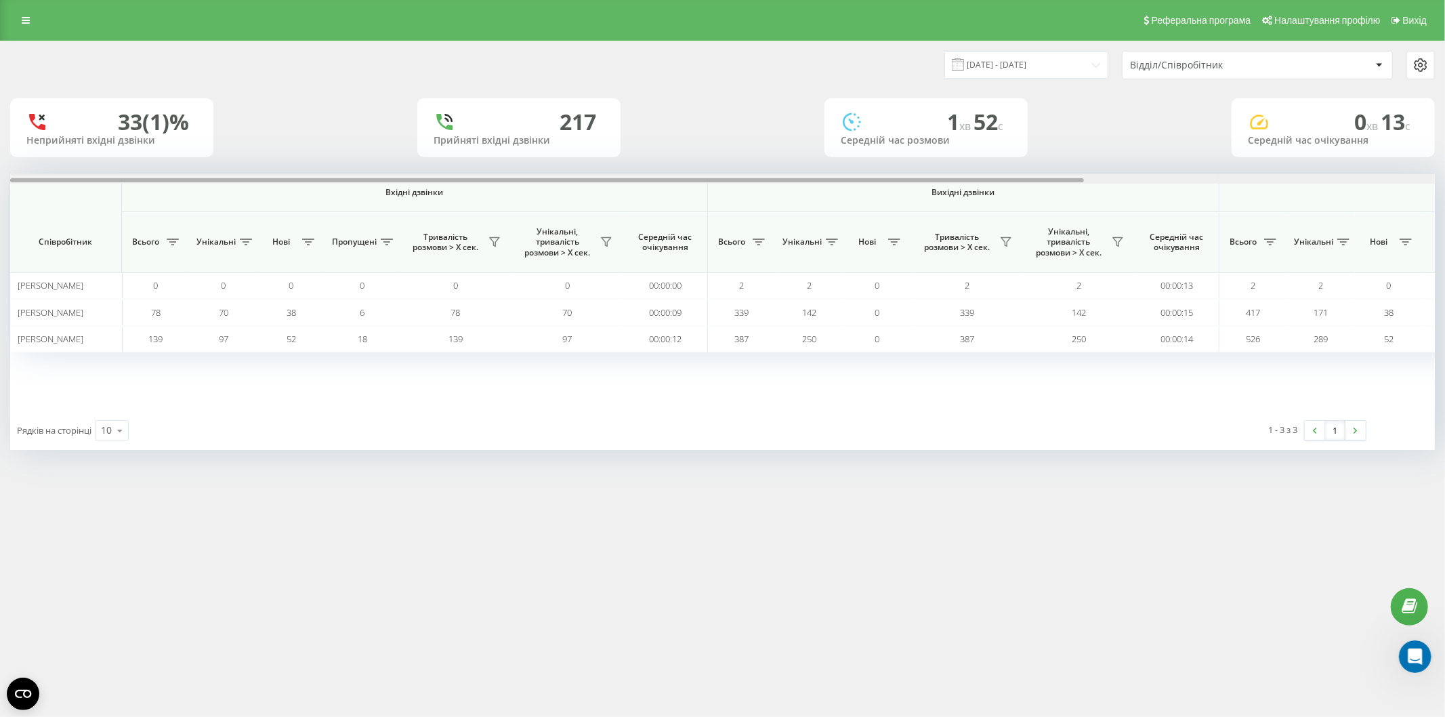
drag, startPoint x: 1319, startPoint y: 181, endPoint x: 493, endPoint y: 167, distance: 826.2
click at [499, 167] on div "[DATE] - [DATE] Відділ/Співробітник 33 (1)% Неприйняті вхідні дзвінки [GEOGRAPH…" at bounding box center [722, 245] width 1425 height 409
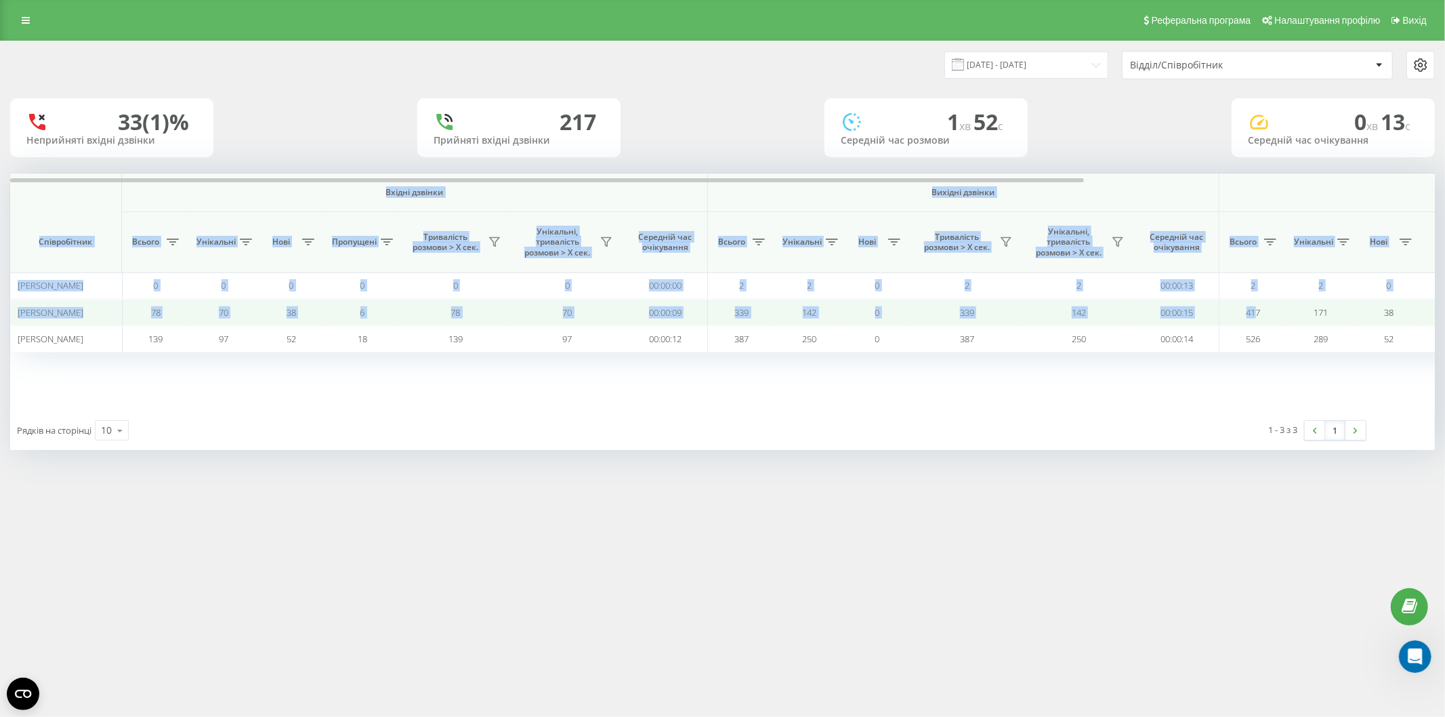
drag, startPoint x: 39, startPoint y: 208, endPoint x: 1259, endPoint y: 320, distance: 1224.9
click at [1259, 320] on div "Вхідні дзвінки Вихідні дзвінки Всі дзвінки Співробітник Всього Унікальні Нові П…" at bounding box center [722, 291] width 1425 height 237
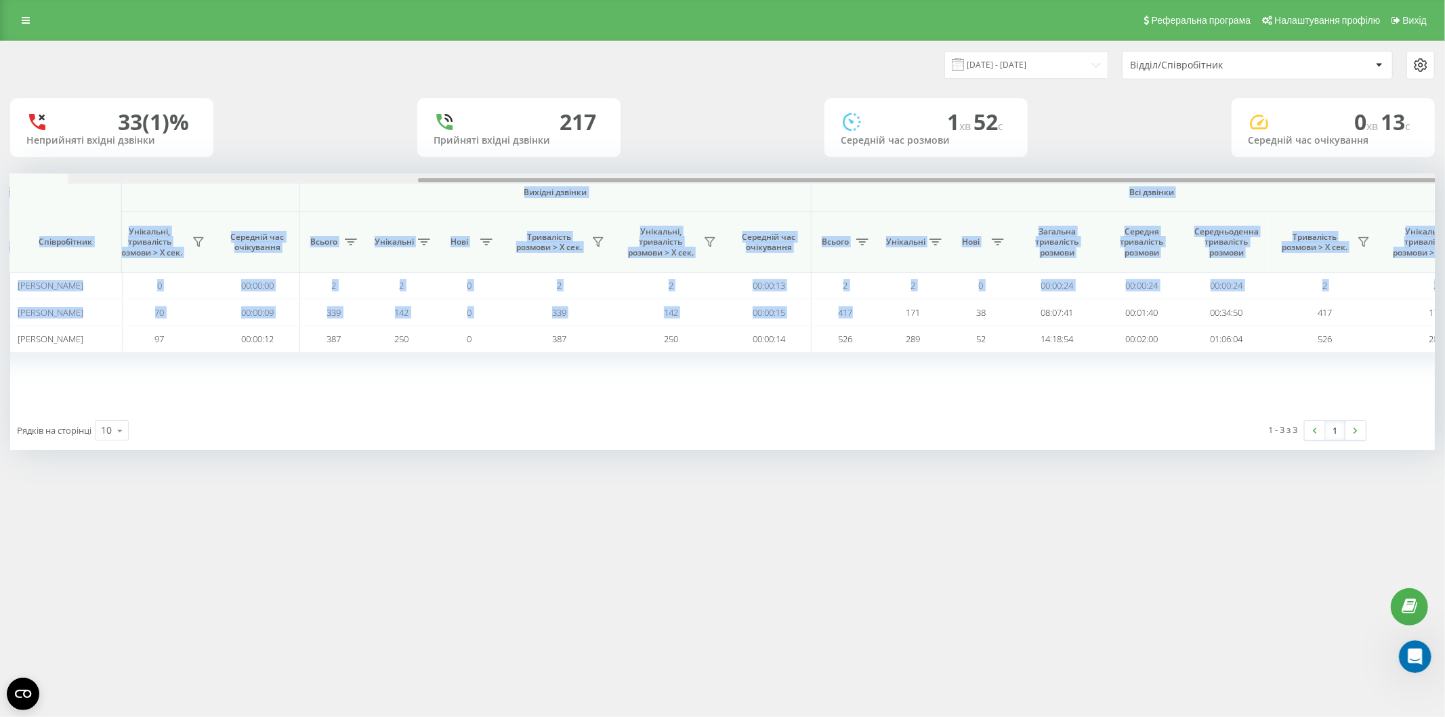
scroll to position [0, 465]
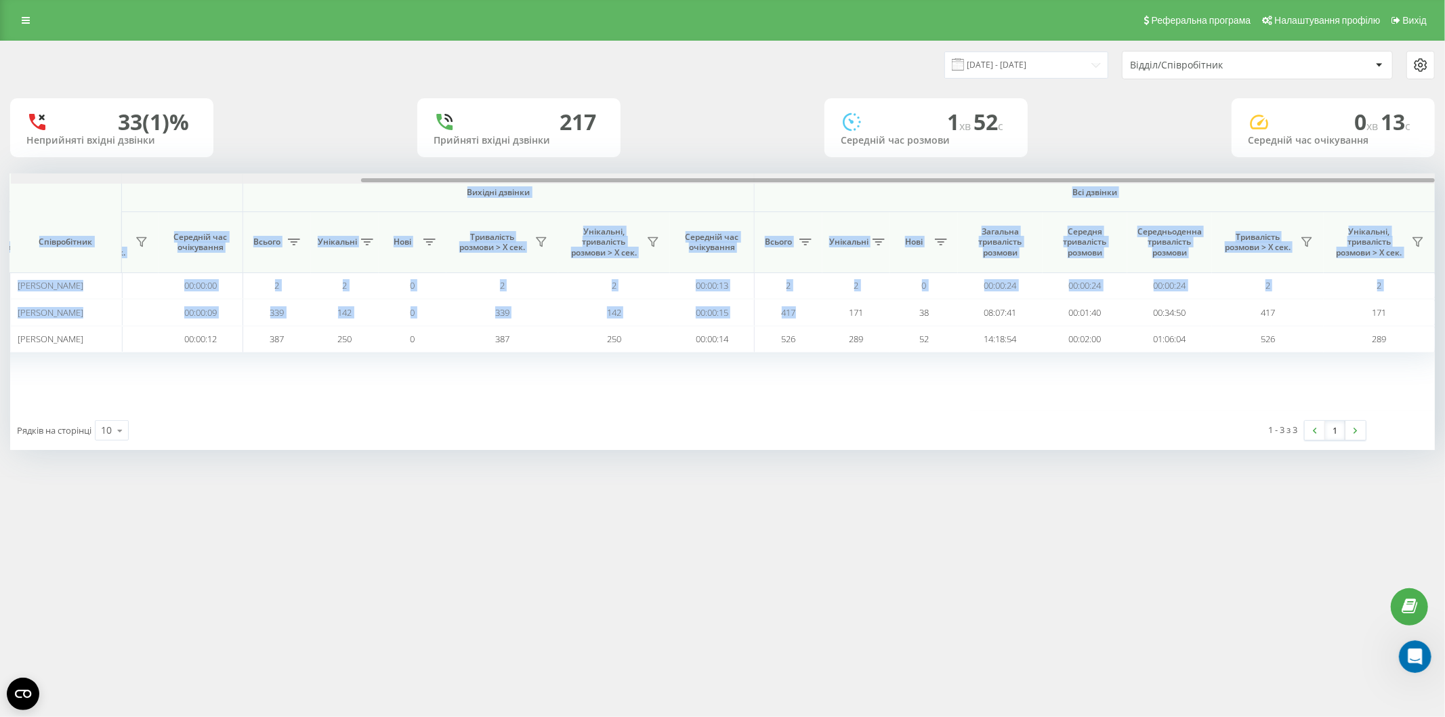
drag, startPoint x: 1031, startPoint y: 180, endPoint x: 1445, endPoint y: 190, distance: 413.5
click at [1445, 190] on div "[DATE] - [DATE] Відділ/Співробітник 33 (1)% Неприйняті вхідні дзвінки [GEOGRAPH…" at bounding box center [722, 259] width 1445 height 436
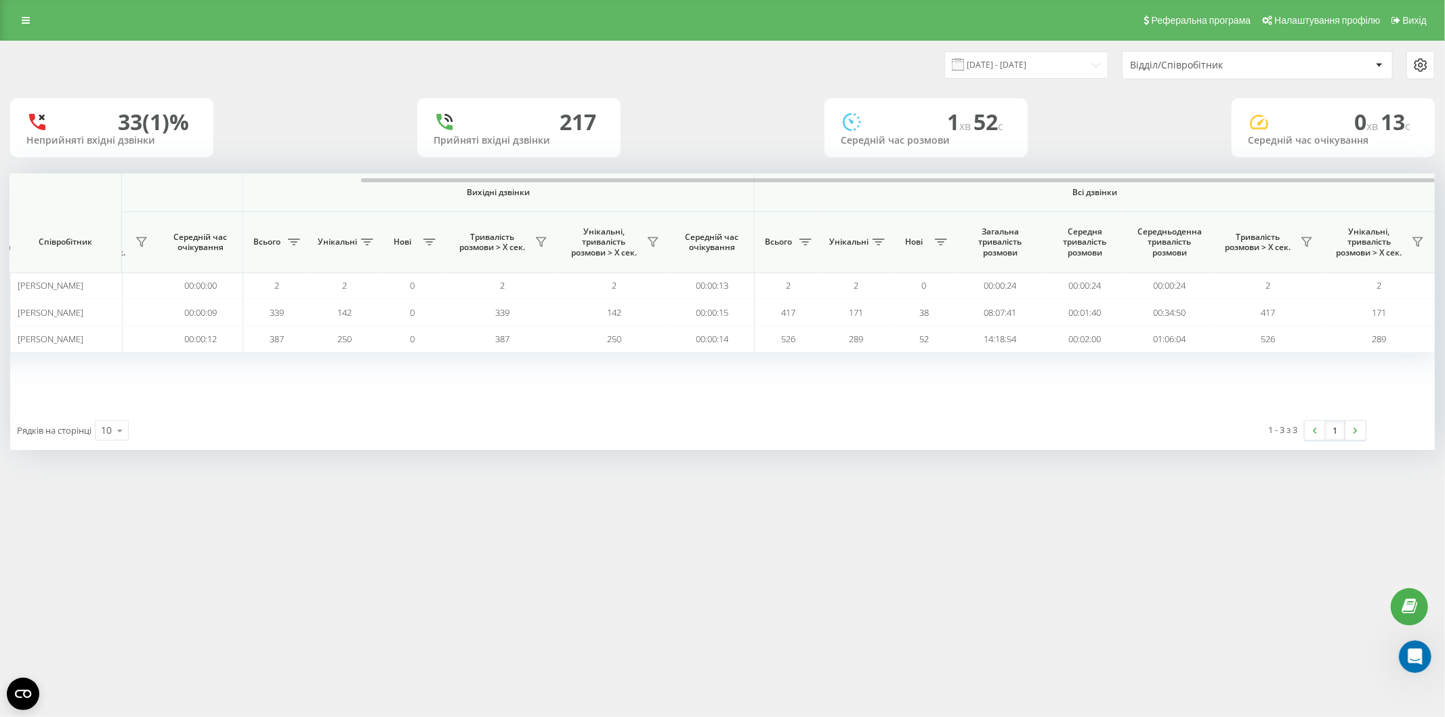
click at [1445, 190] on div "[DATE] - [DATE] Відділ/Співробітник 33 (1)% Неприйняті вхідні дзвінки [GEOGRAPH…" at bounding box center [722, 259] width 1445 height 436
click at [1419, 63] on icon at bounding box center [1421, 65] width 16 height 16
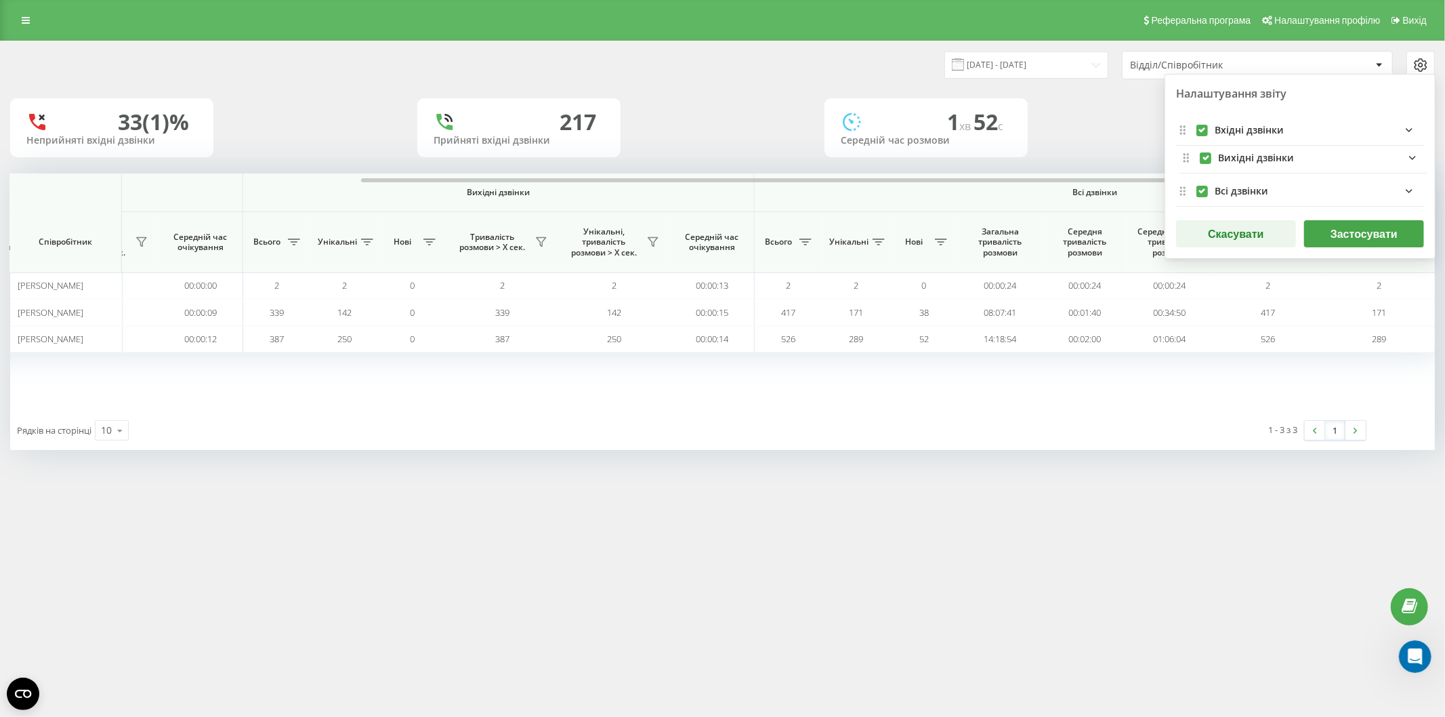
drag, startPoint x: 1182, startPoint y: 164, endPoint x: 1190, endPoint y: 161, distance: 8.2
click at [1190, 161] on div "Вхідні дзвінки Вихідні дзвінки Всі дзвінки" at bounding box center [1300, 160] width 248 height 91
drag, startPoint x: 1184, startPoint y: 193, endPoint x: 1184, endPoint y: 130, distance: 63.0
click at [1184, 130] on div "Вхідні дзвінки Вихідні дзвінки Всі дзвінки" at bounding box center [1300, 160] width 248 height 91
drag, startPoint x: 1187, startPoint y: 132, endPoint x: 1187, endPoint y: 194, distance: 61.7
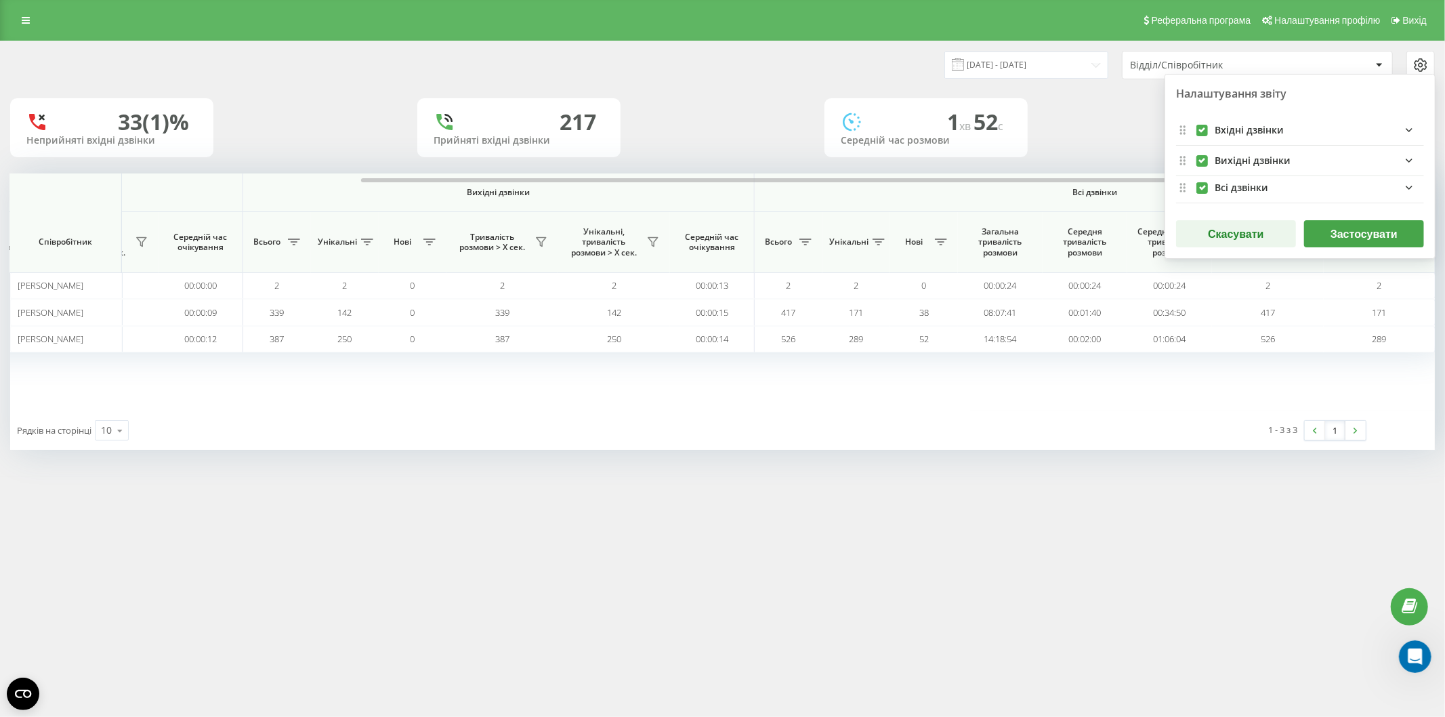
click at [1187, 194] on div "Всі дзвінки Вхідні дзвінки Вихідні дзвінки" at bounding box center [1300, 160] width 248 height 91
click at [1084, 424] on div "1 - 3 з 3 1" at bounding box center [1109, 430] width 535 height 39
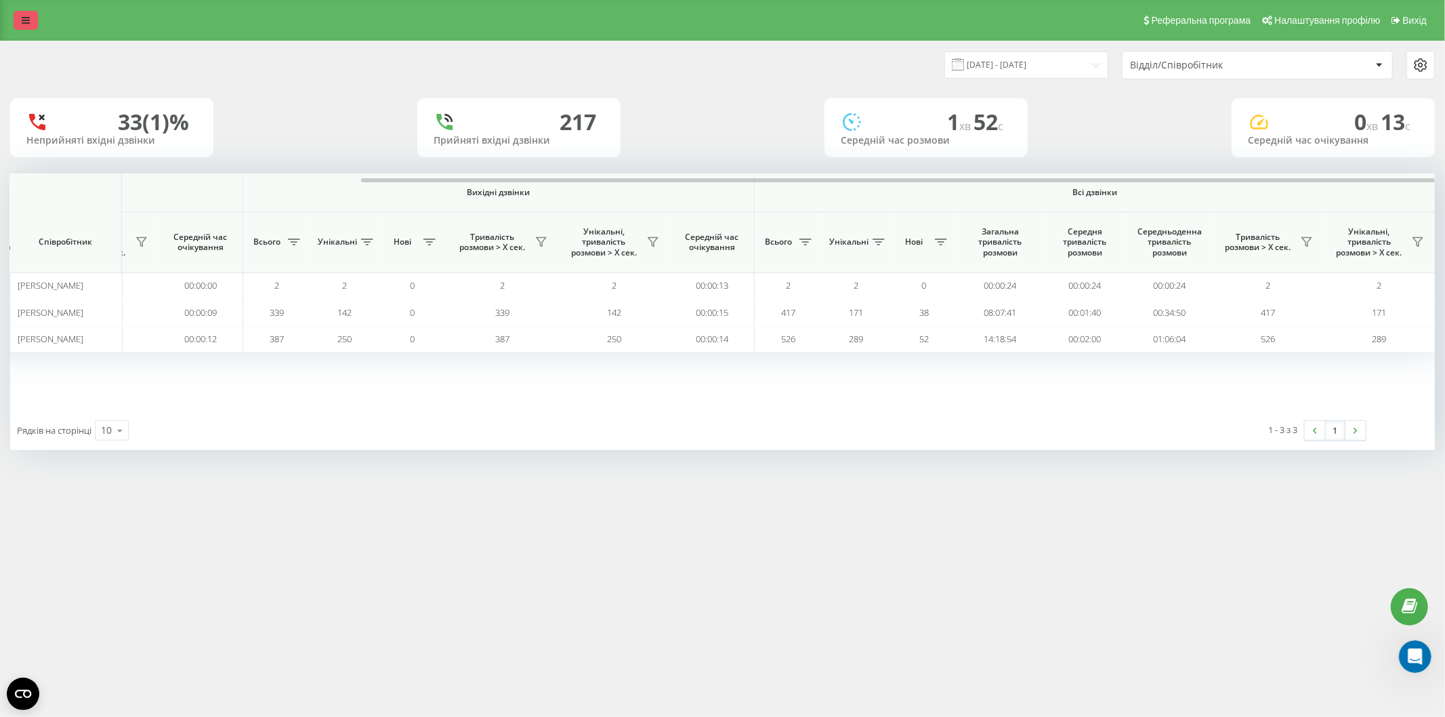
click at [24, 27] on link at bounding box center [26, 20] width 24 height 19
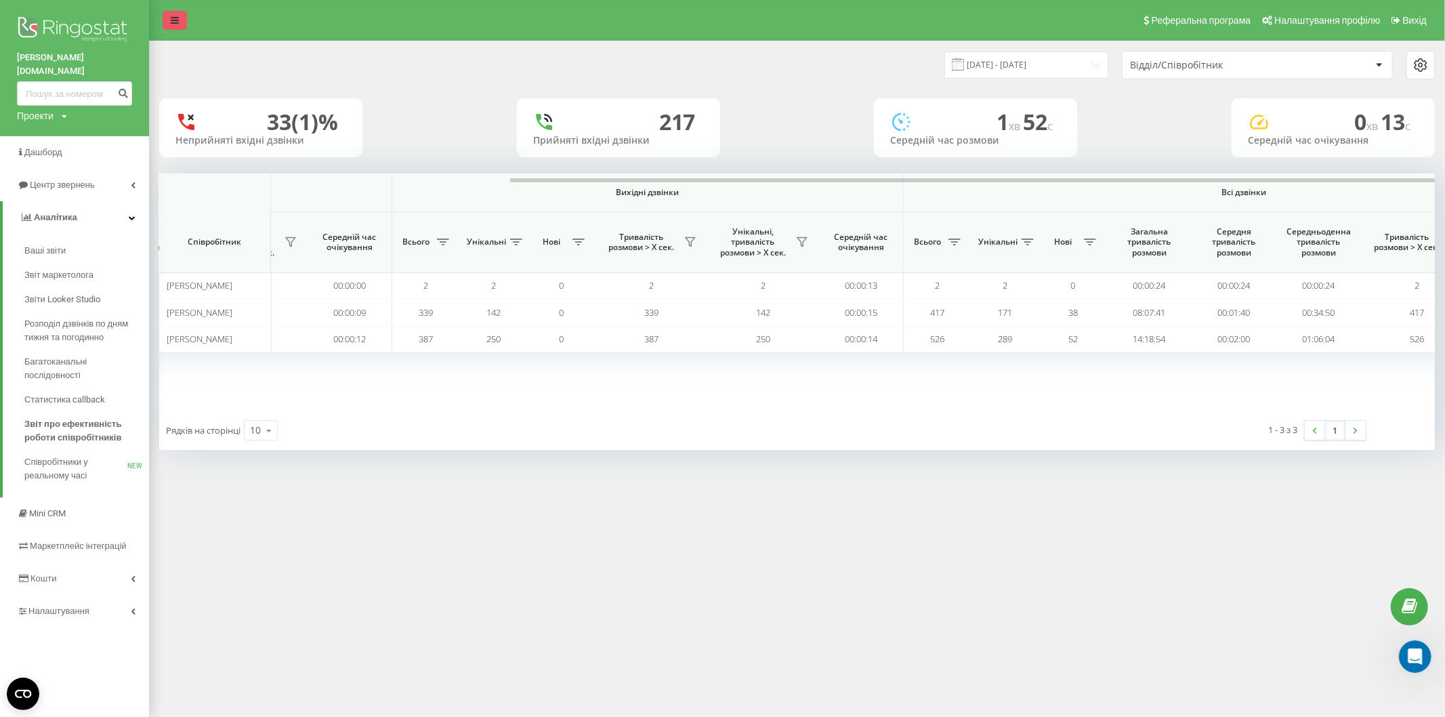
click at [177, 24] on icon at bounding box center [175, 20] width 8 height 9
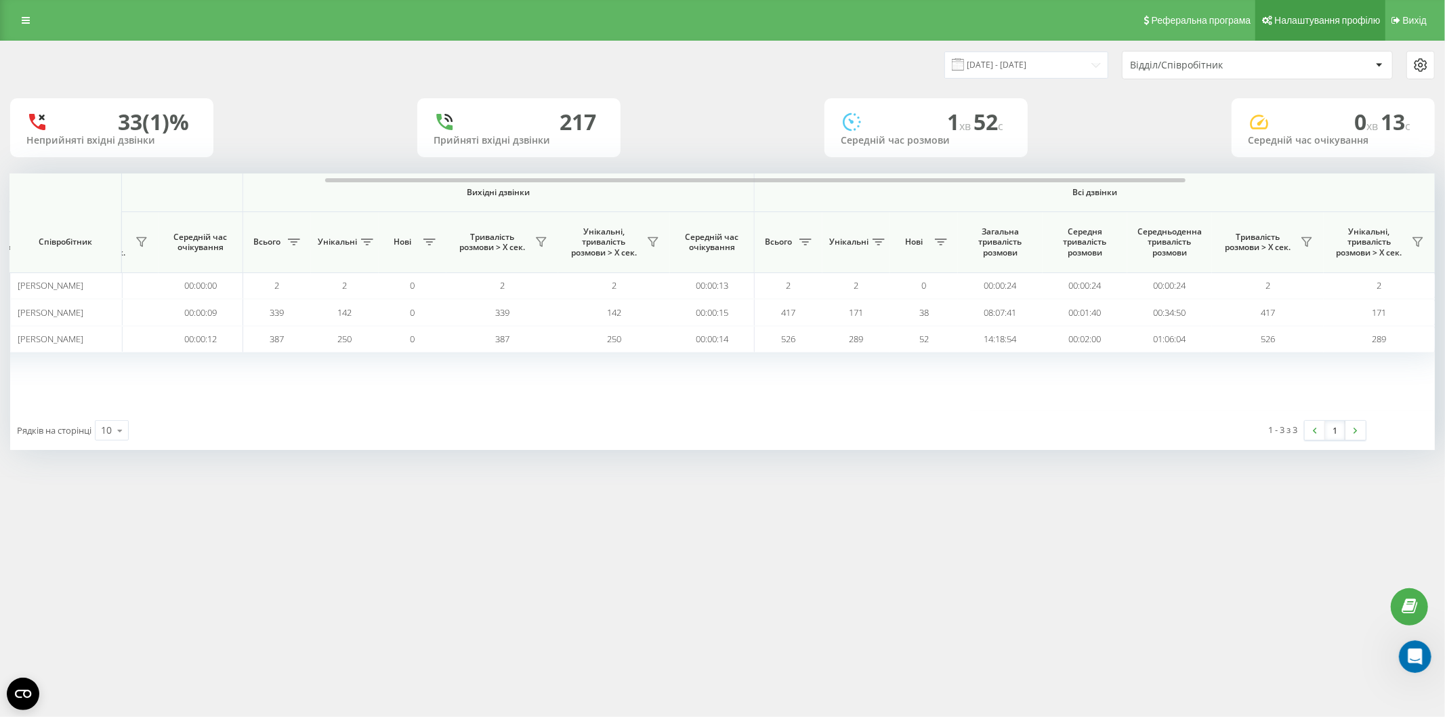
click at [1296, 20] on span "Налаштування профілю" at bounding box center [1328, 20] width 106 height 11
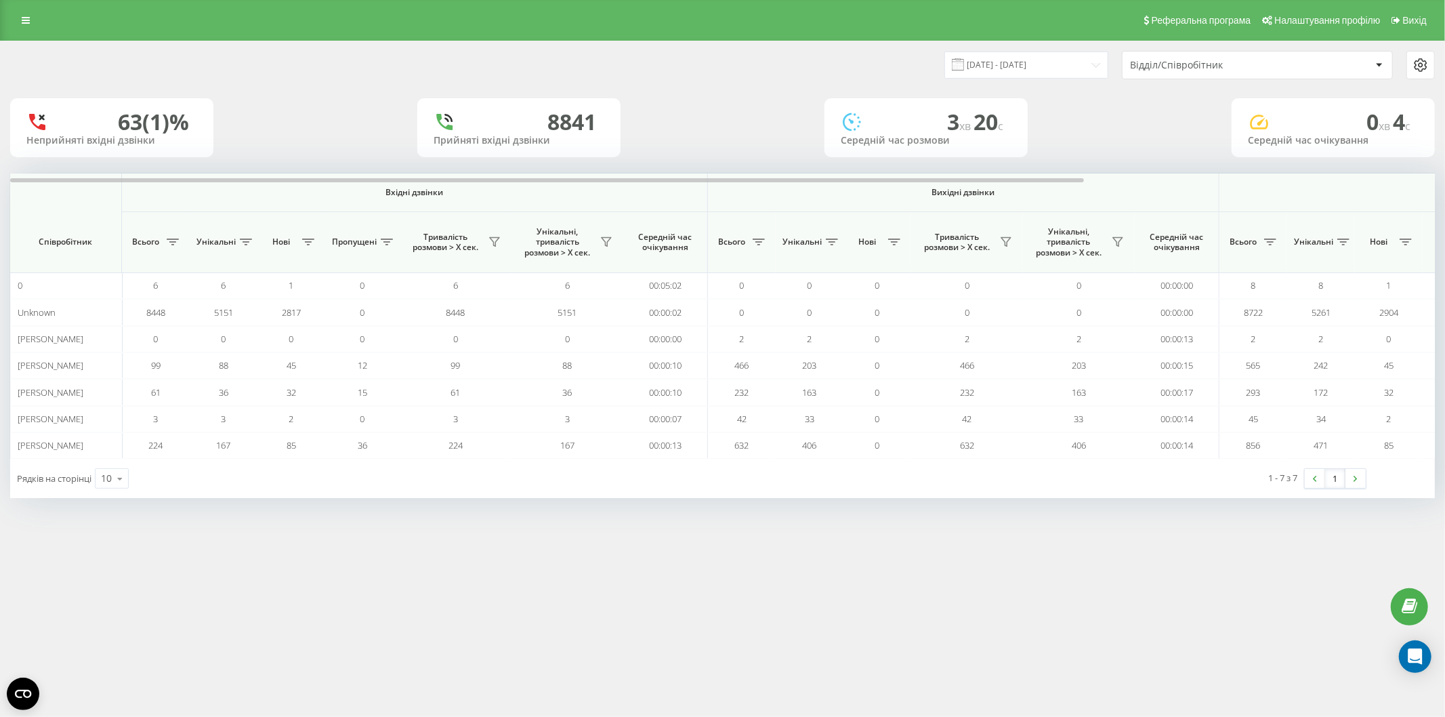
click at [1317, 60] on div "Відділ/Співробітник" at bounding box center [1250, 66] width 241 height 12
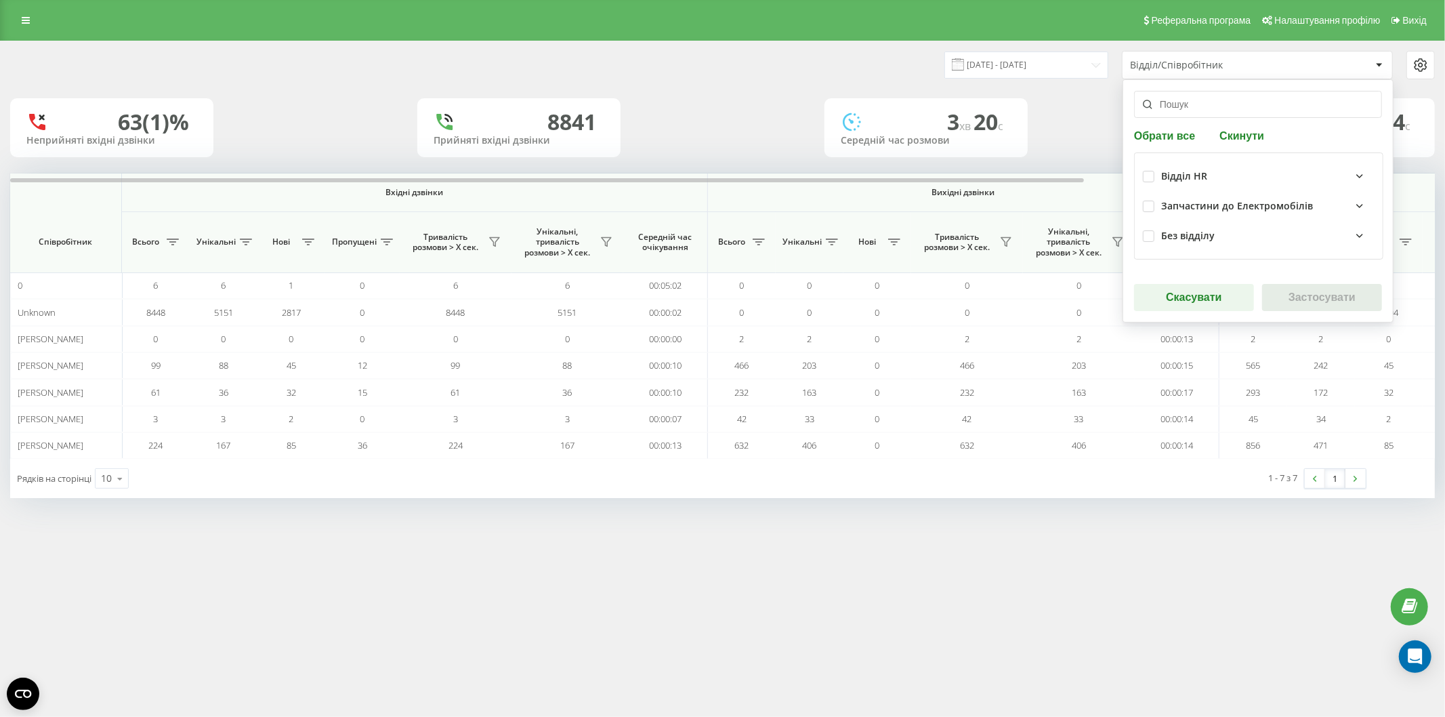
click at [1140, 203] on div "Відділ HR Запчастини до Електромобілів Без відділу" at bounding box center [1258, 205] width 249 height 107
click at [1150, 201] on label at bounding box center [1149, 201] width 12 height 0
checkbox input "true"
click at [1306, 290] on button "Застосувати" at bounding box center [1322, 297] width 120 height 27
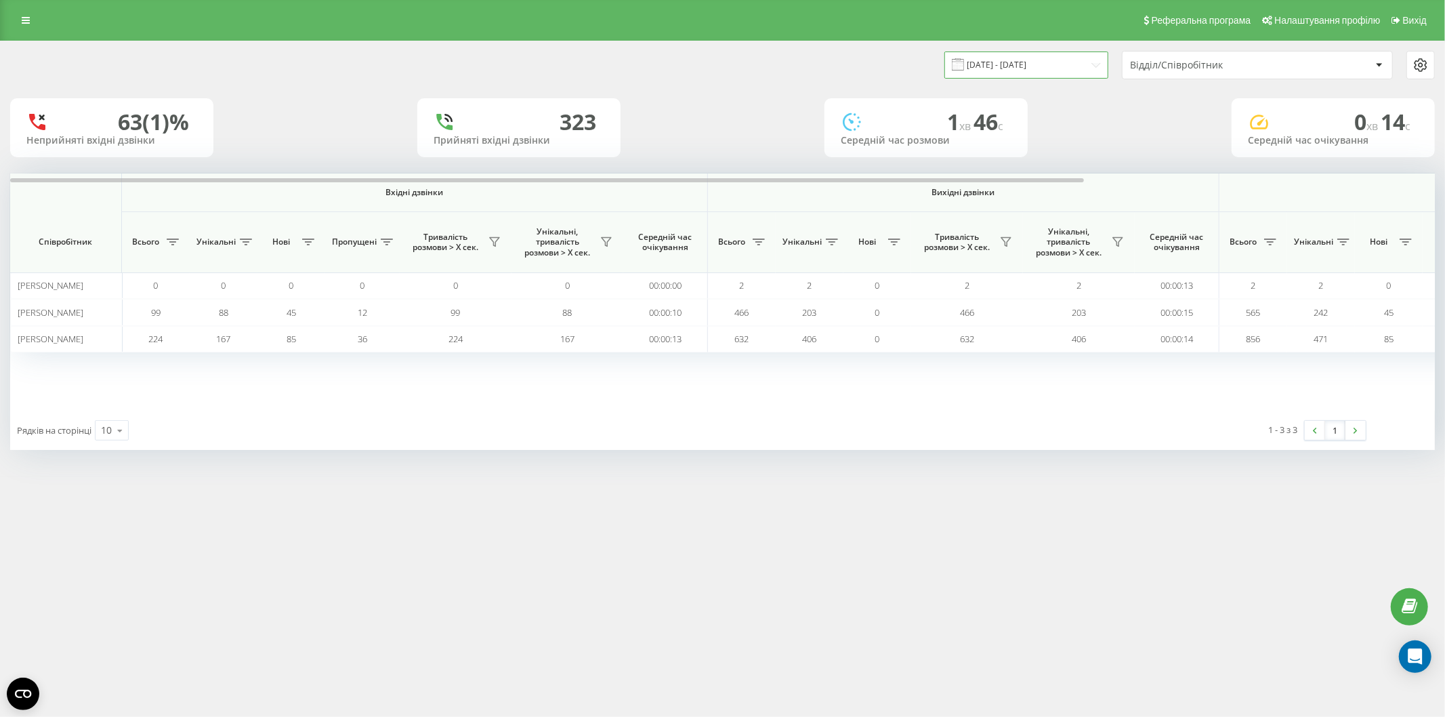
click at [1001, 70] on input "[DATE] - [DATE]" at bounding box center [1027, 65] width 164 height 26
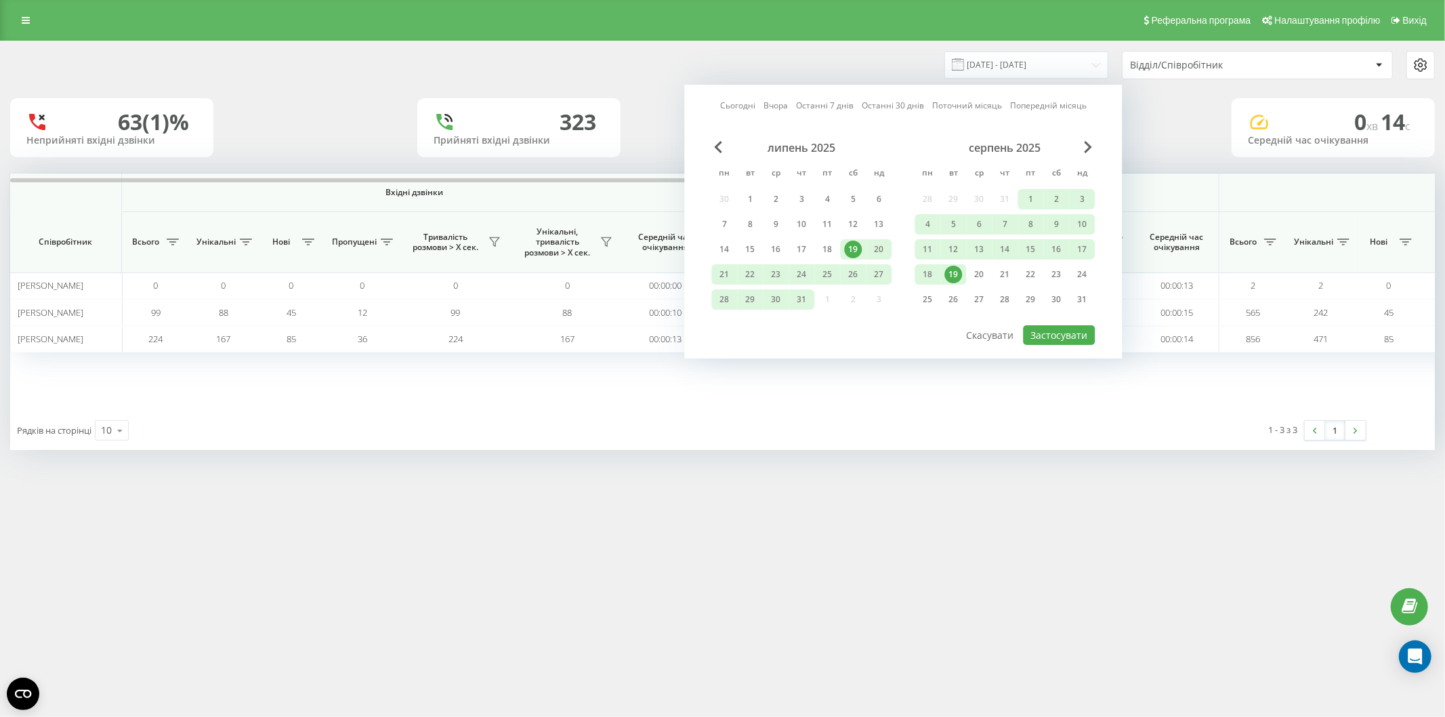
click at [966, 106] on link "Поточний місяць" at bounding box center [967, 106] width 70 height 13
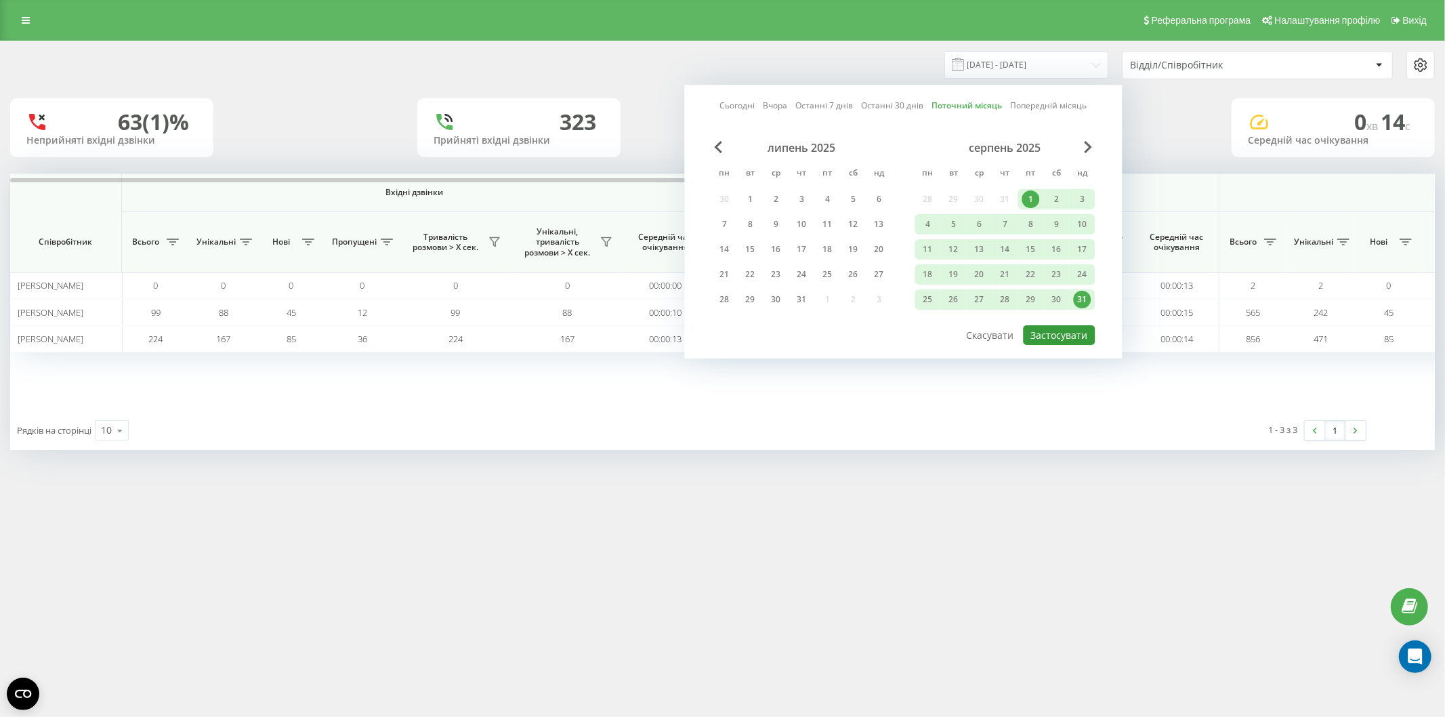
click at [1076, 339] on button "Застосувати" at bounding box center [1059, 335] width 72 height 20
type input "[DATE] - [DATE]"
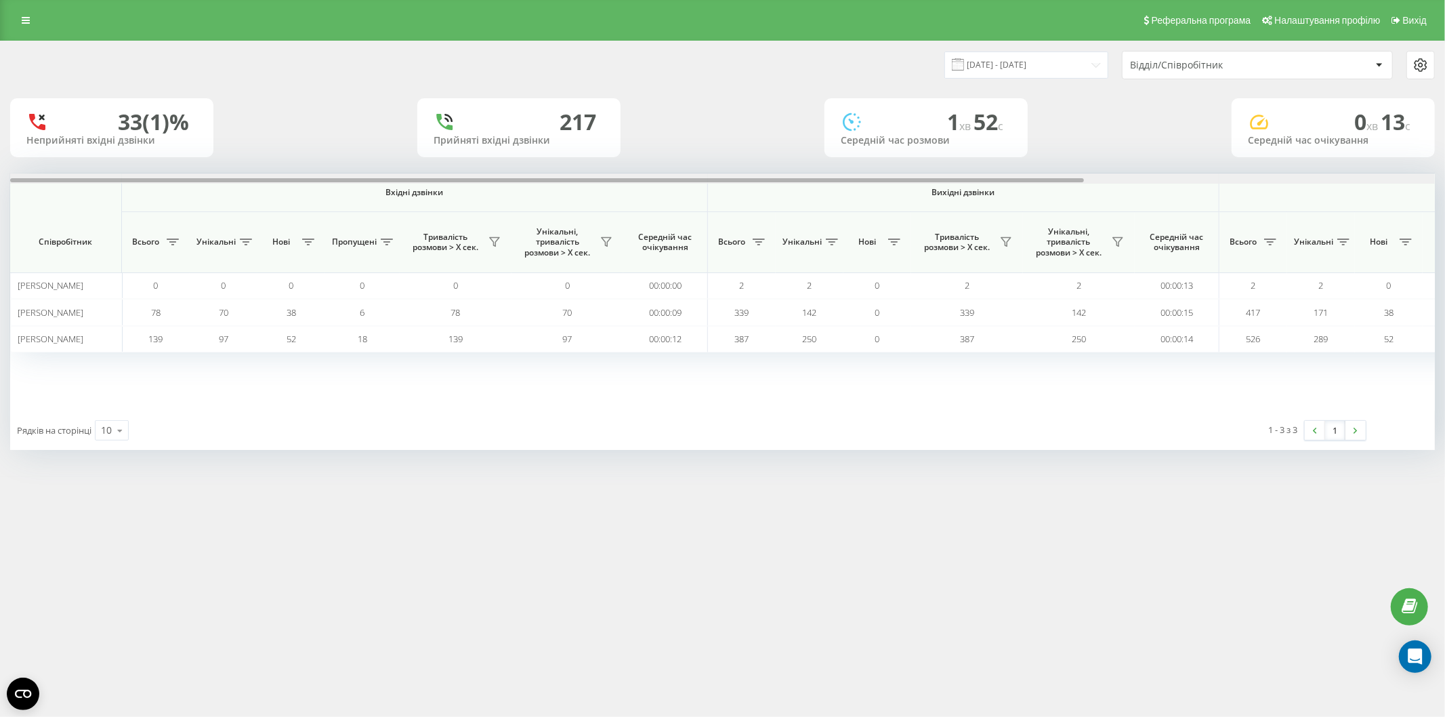
drag, startPoint x: 1062, startPoint y: 178, endPoint x: 605, endPoint y: 210, distance: 457.8
click at [605, 210] on div "Вхідні дзвінки Вихідні дзвінки Всі дзвінки Співробітник Всього Унікальні Нові П…" at bounding box center [722, 291] width 1425 height 237
click at [22, 698] on icon "Open CMP widget" at bounding box center [23, 694] width 16 height 8
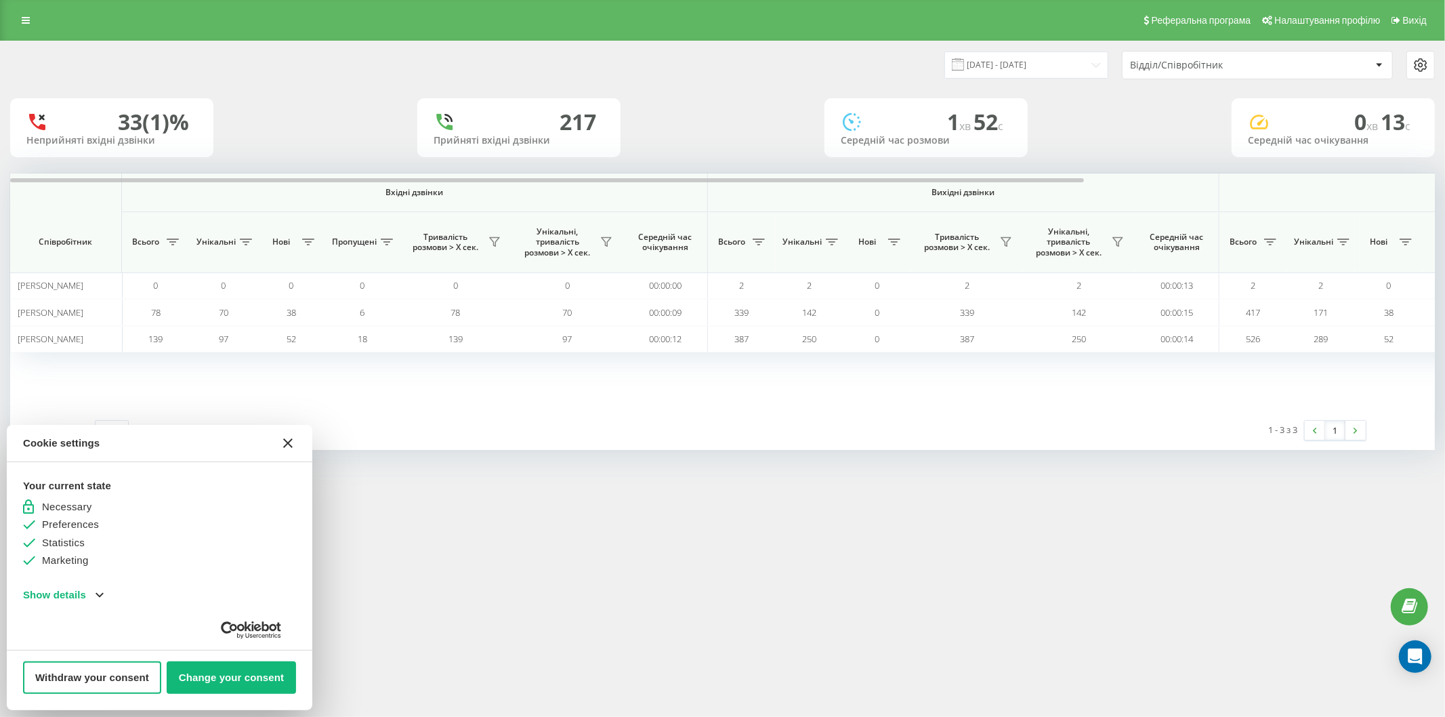
click at [290, 441] on button "[#WIDGET_ICON_CROSS#]" at bounding box center [288, 443] width 33 height 33
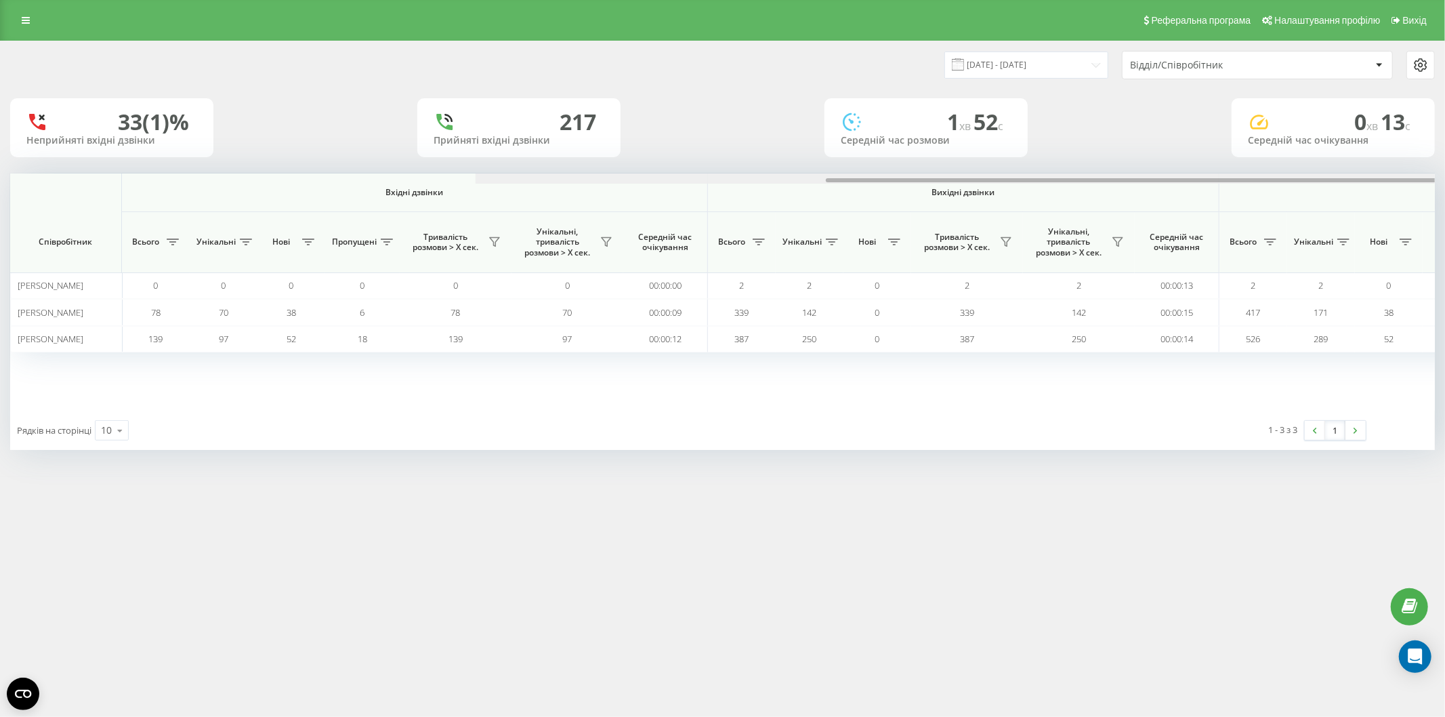
scroll to position [0, 465]
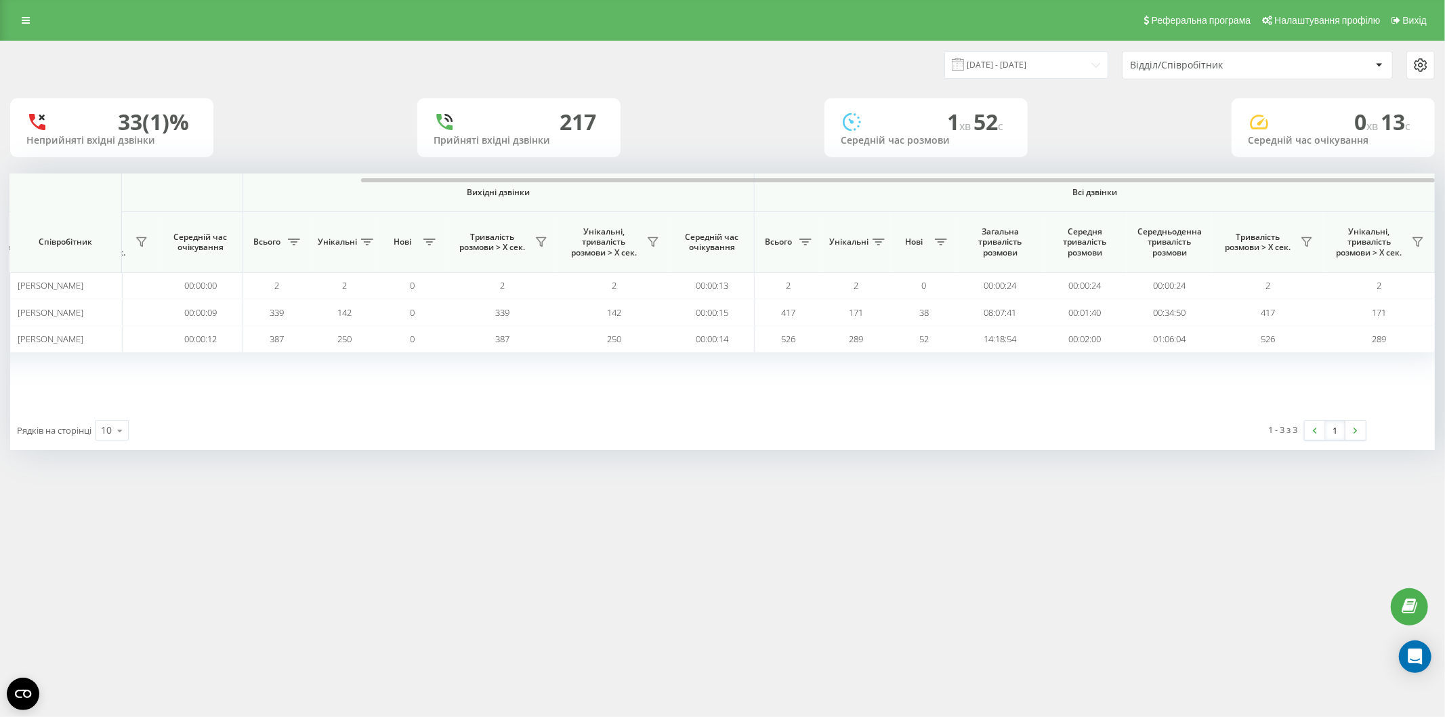
drag, startPoint x: 836, startPoint y: 177, endPoint x: 329, endPoint y: 172, distance: 506.9
click at [328, 175] on div at bounding box center [723, 178] width 1425 height 10
click at [648, 181] on div at bounding box center [898, 180] width 1074 height 4
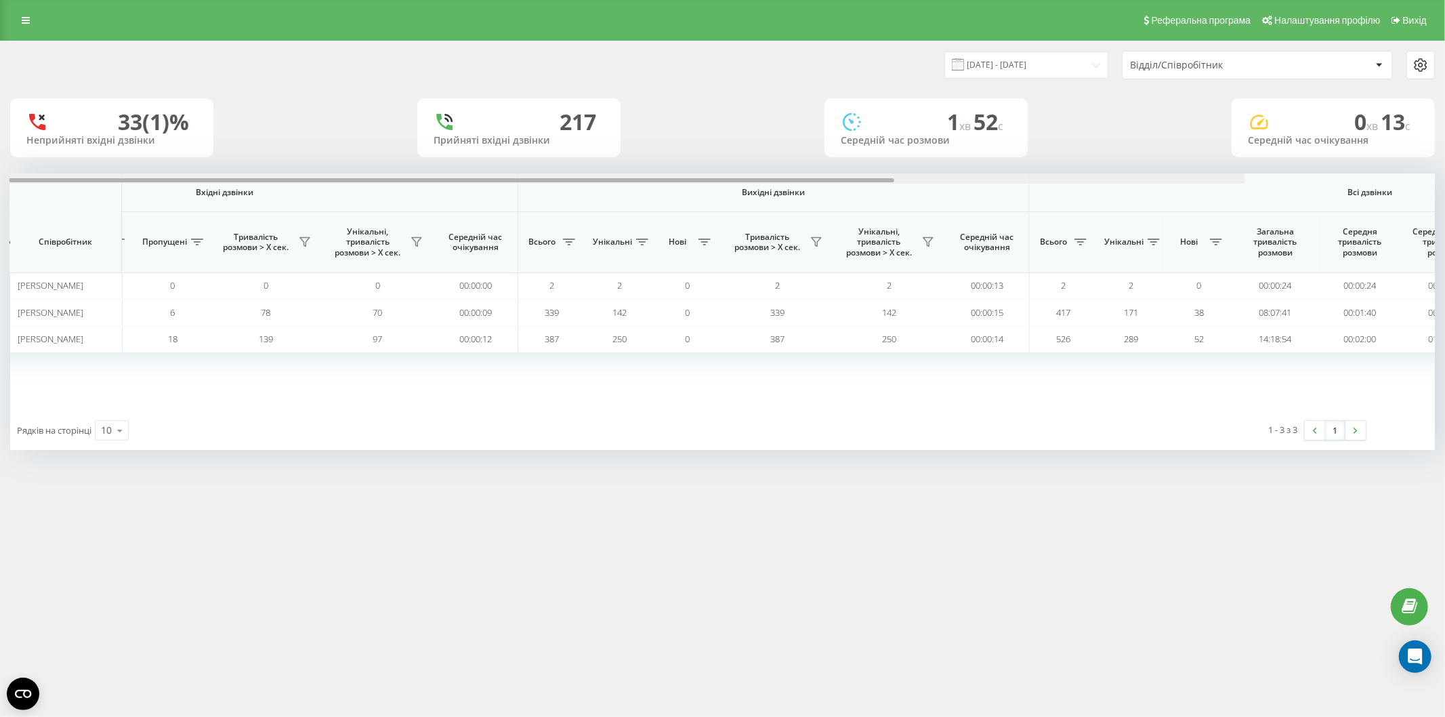
scroll to position [0, 0]
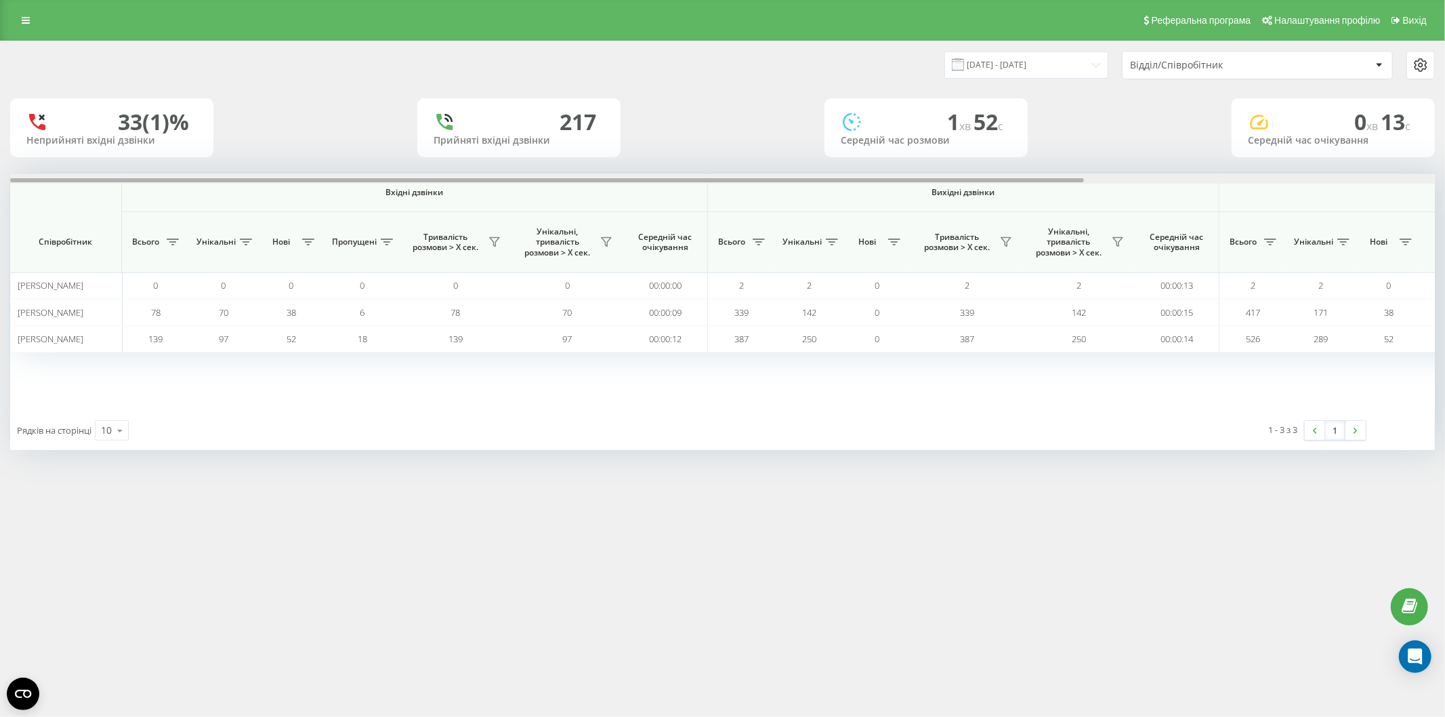
drag, startPoint x: 648, startPoint y: 181, endPoint x: 23, endPoint y: 190, distance: 625.5
click at [23, 190] on div "Вхідні дзвінки Вихідні дзвінки Всі дзвінки Співробітник Всього Унікальні Нові П…" at bounding box center [722, 291] width 1425 height 237
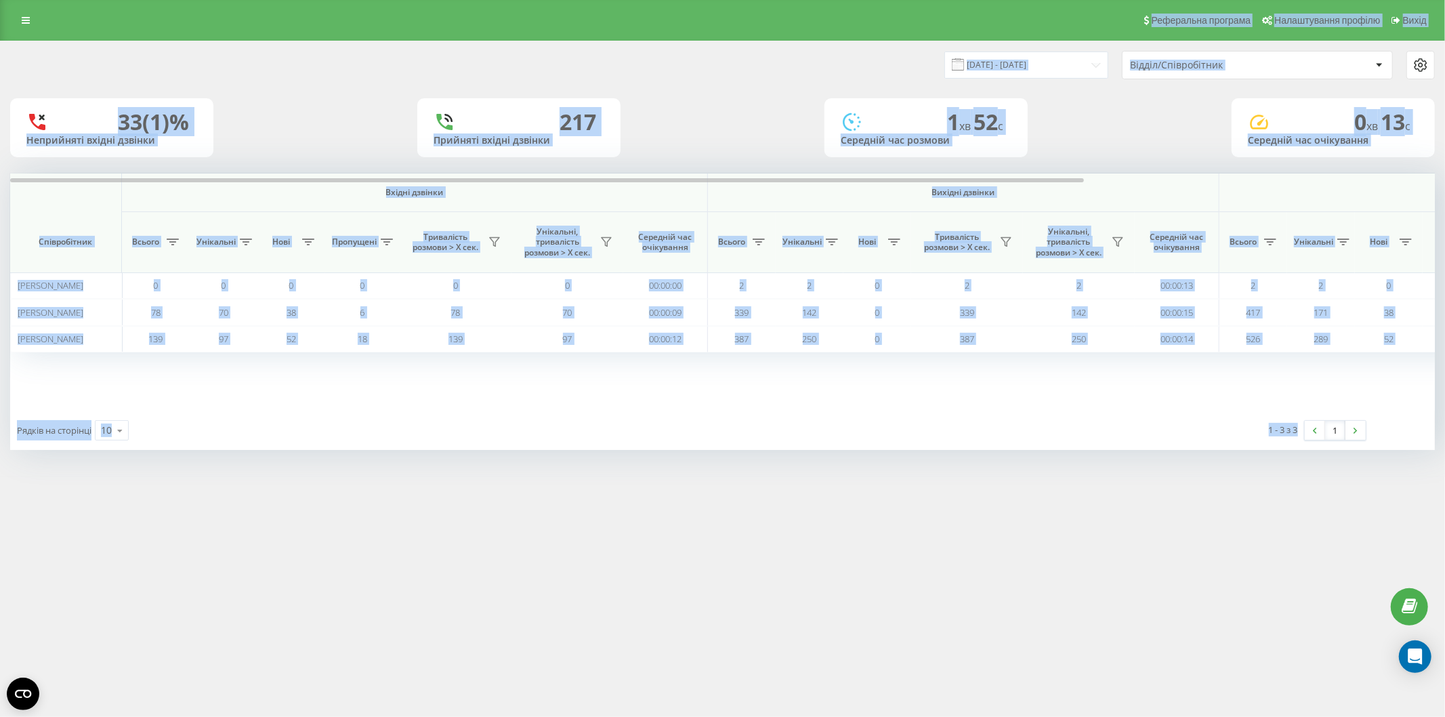
copy body "Реферальна програма Налаштування профілю Вихід Відділ/Співробітник 33 (1)% Непр…"
